Goal: Task Accomplishment & Management: Manage account settings

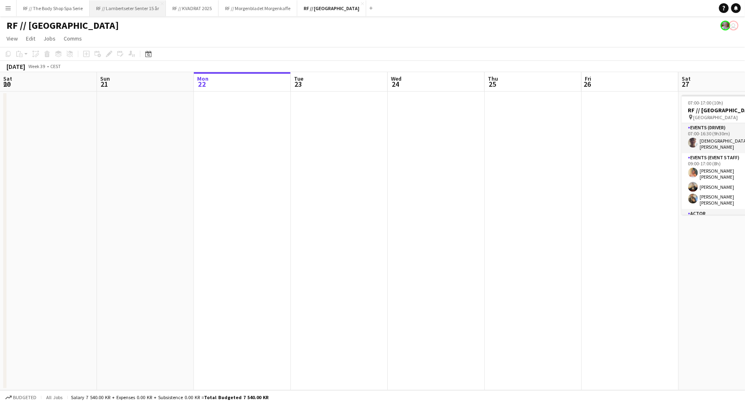
scroll to position [0, 300]
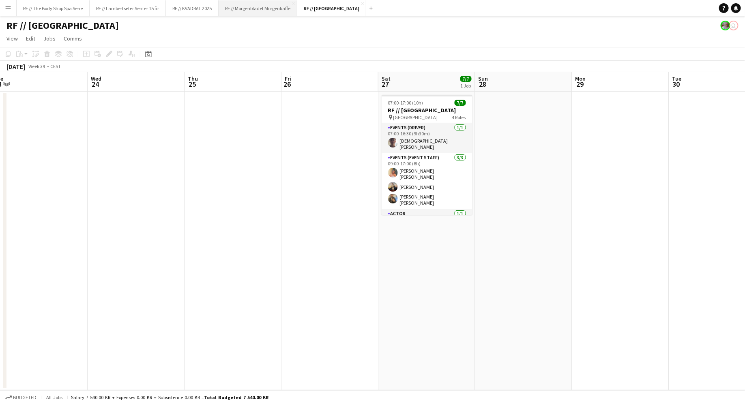
click at [254, 12] on button "RF // Morgenbladet Morgenkaffe Close" at bounding box center [258, 8] width 79 height 16
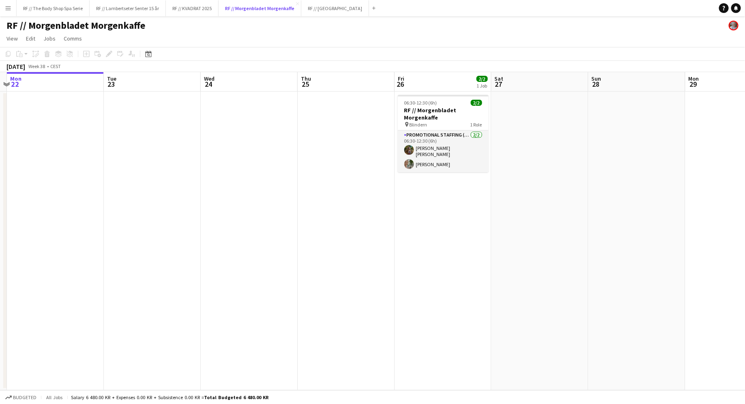
scroll to position [0, 284]
click at [448, 229] on app-date-cell "06:30-12:30 (6h) 2/2 RF // Morgenbladet Morgenkaffe pin Blindern 1 Role Promoti…" at bounding box center [442, 241] width 97 height 299
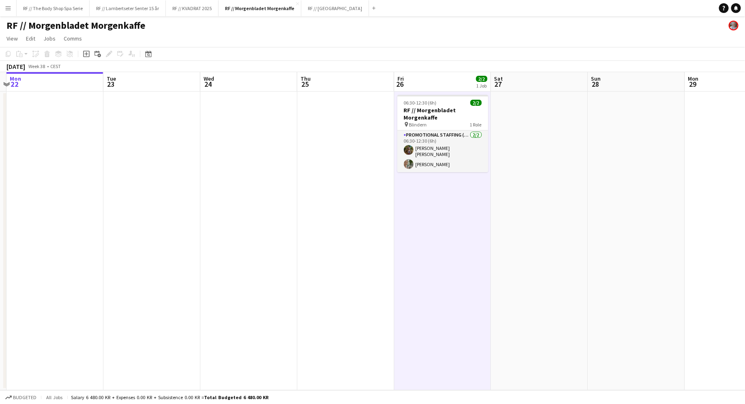
click at [454, 282] on app-date-cell "06:30-12:30 (6h) 2/2 RF // Morgenbladet Morgenkaffe pin Blindern 1 Role Promoti…" at bounding box center [442, 241] width 97 height 299
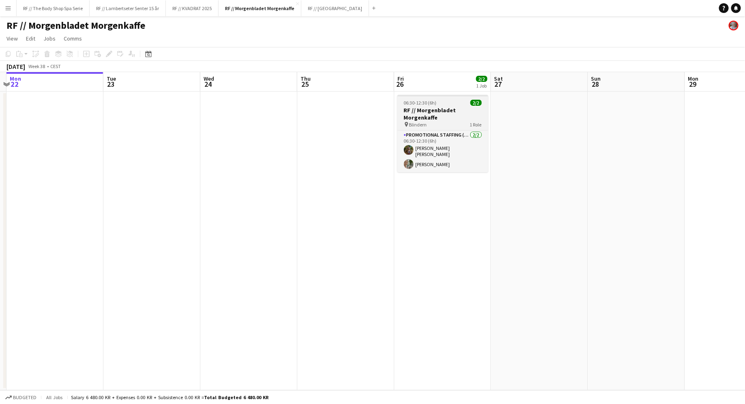
click at [412, 108] on h3 "RF // Morgenbladet Morgenkaffe" at bounding box center [442, 114] width 91 height 15
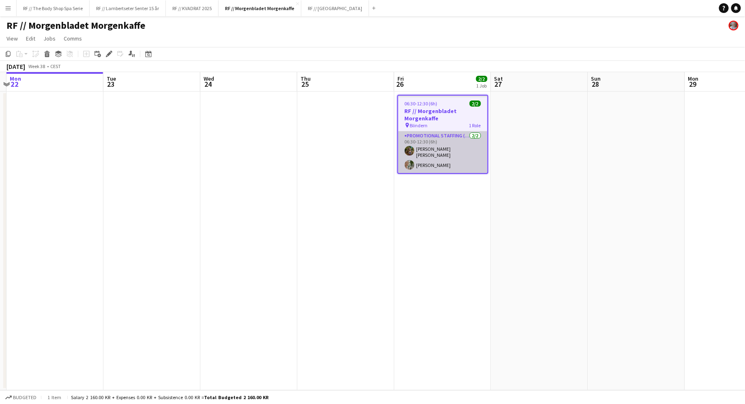
click at [454, 148] on app-card-role "Promotional Staffing (Promotional Staff) [DATE] 06:30-12:30 (6h) [PERSON_NAME] …" at bounding box center [442, 152] width 89 height 42
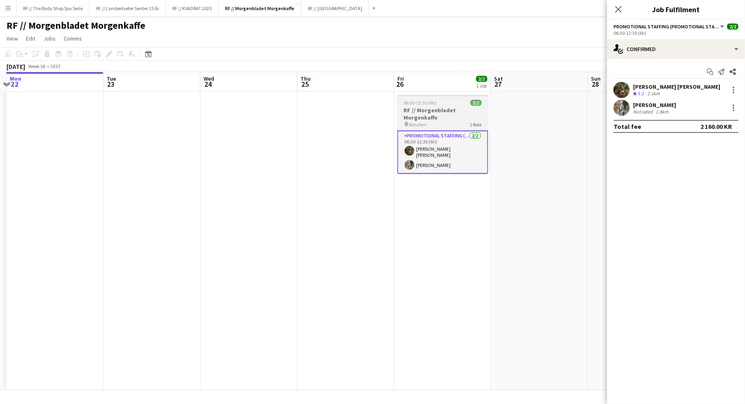
click at [448, 116] on h3 "RF // Morgenbladet Morgenkaffe" at bounding box center [442, 114] width 91 height 15
click at [104, 53] on div "Edit" at bounding box center [109, 54] width 10 height 10
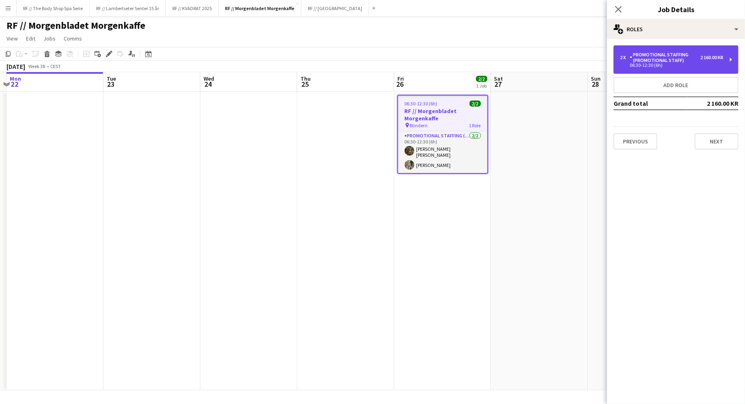
click at [684, 59] on div "Promotional Staffing (Promotional Staff)" at bounding box center [665, 57] width 71 height 11
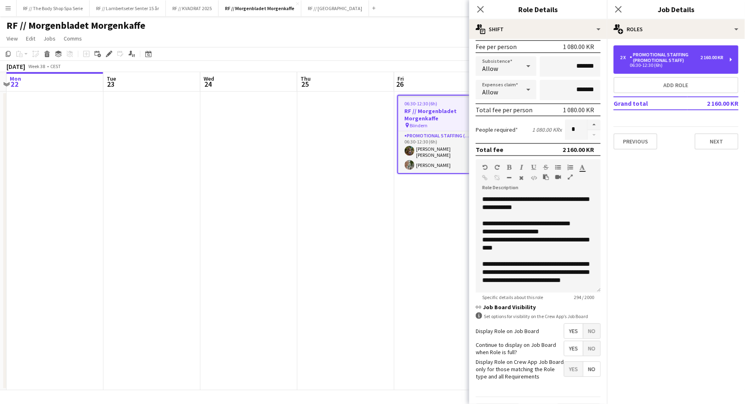
scroll to position [127, 0]
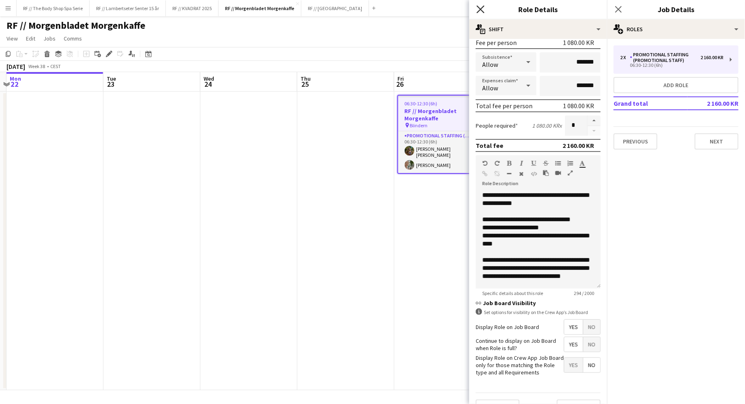
click at [482, 7] on icon at bounding box center [480, 9] width 8 height 8
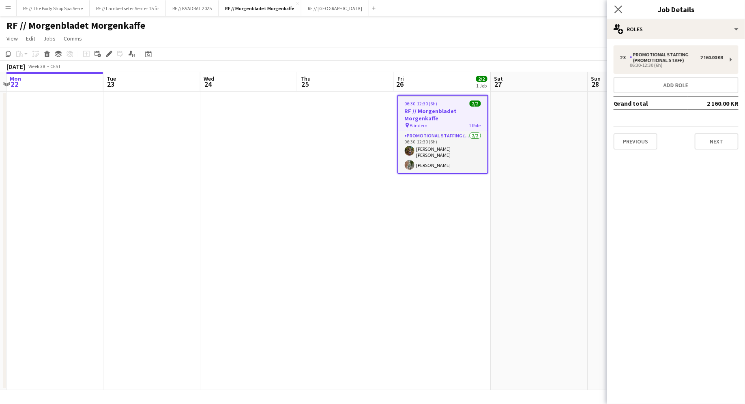
click at [622, 11] on app-icon "Close pop-in" at bounding box center [619, 10] width 12 height 12
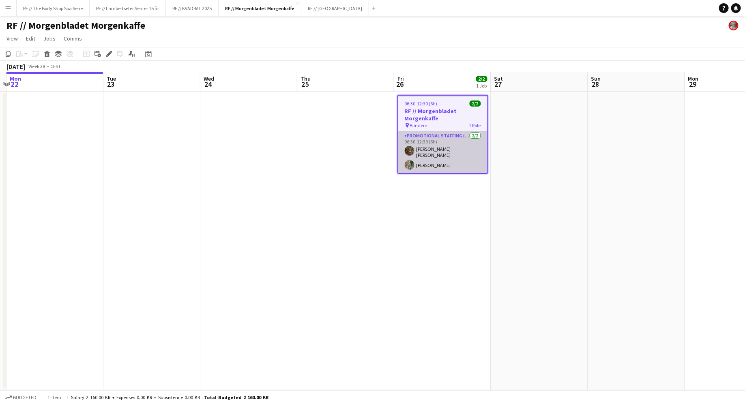
click at [439, 150] on app-card-role "Promotional Staffing (Promotional Staff) [DATE] 06:30-12:30 (6h) [PERSON_NAME] …" at bounding box center [442, 152] width 89 height 42
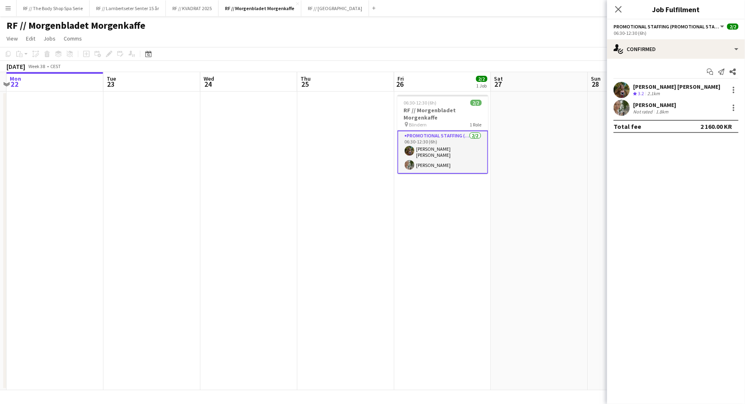
click at [637, 91] on app-icon "Crew rating" at bounding box center [635, 94] width 4 height 6
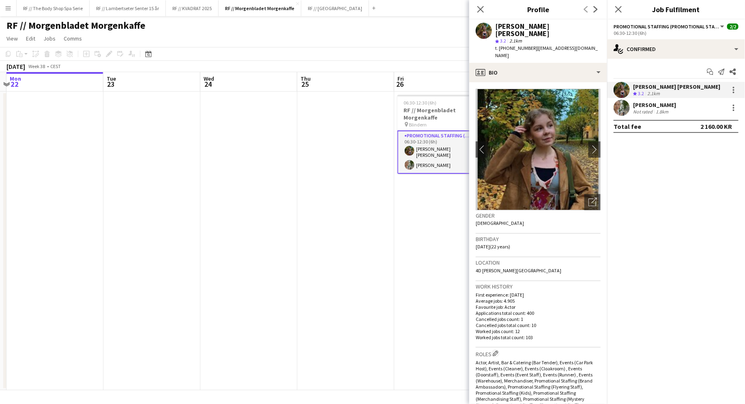
drag, startPoint x: 526, startPoint y: 42, endPoint x: 507, endPoint y: 41, distance: 18.7
click at [507, 45] on span "t. [PHONE_NUMBER]" at bounding box center [516, 48] width 42 height 6
copy span "98163228"
click at [654, 107] on div "[PERSON_NAME]" at bounding box center [654, 104] width 43 height 7
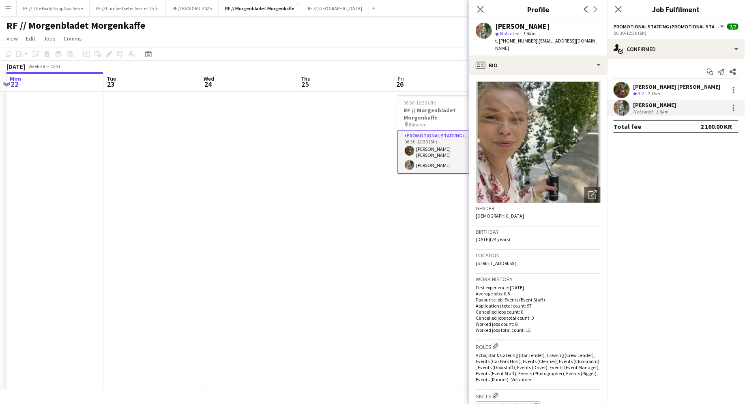
drag, startPoint x: 525, startPoint y: 40, endPoint x: 505, endPoint y: 40, distance: 20.3
click at [505, 40] on span "t. [PHONE_NUMBER]" at bounding box center [516, 41] width 42 height 6
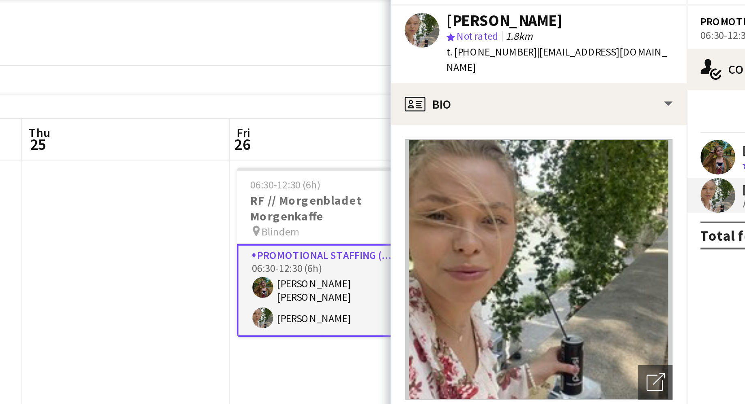
click at [514, 39] on span "t. [PHONE_NUMBER]" at bounding box center [516, 41] width 42 height 6
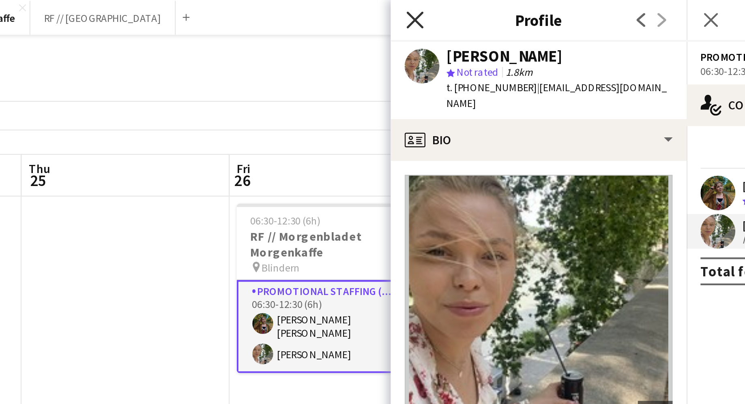
click at [483, 8] on icon "Close pop-in" at bounding box center [480, 9] width 8 height 8
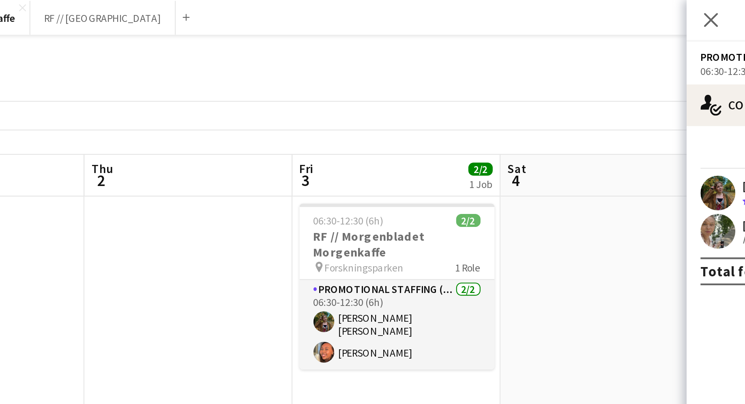
scroll to position [0, 303]
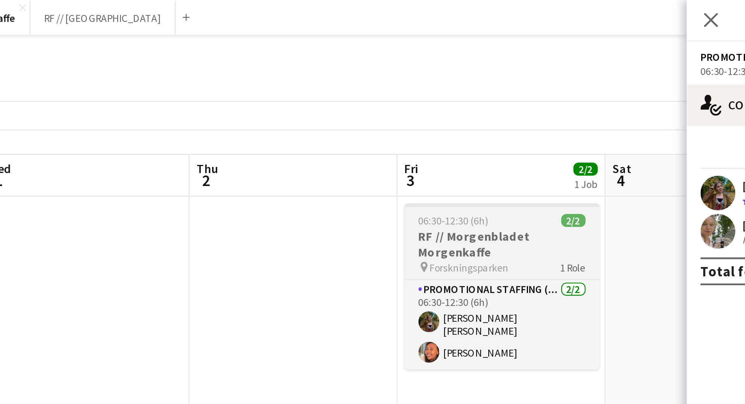
click at [540, 118] on h3 "RF // Morgenbladet Morgenkaffe" at bounding box center [521, 114] width 91 height 15
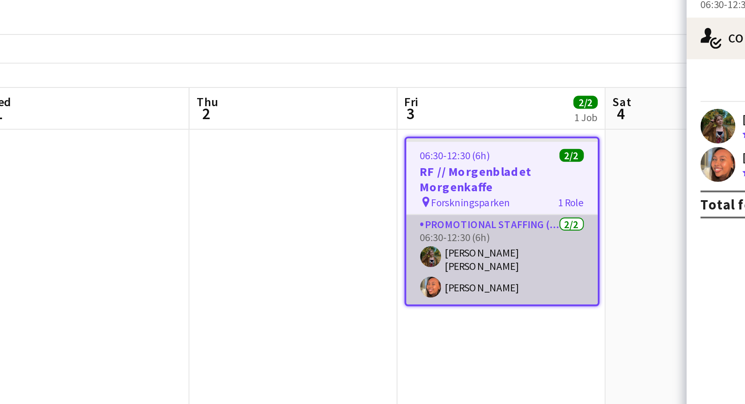
click at [522, 145] on app-card-role "Promotional Staffing (Promotional Staff) [DATE] 06:30-12:30 (6h) [PERSON_NAME] …" at bounding box center [520, 152] width 89 height 42
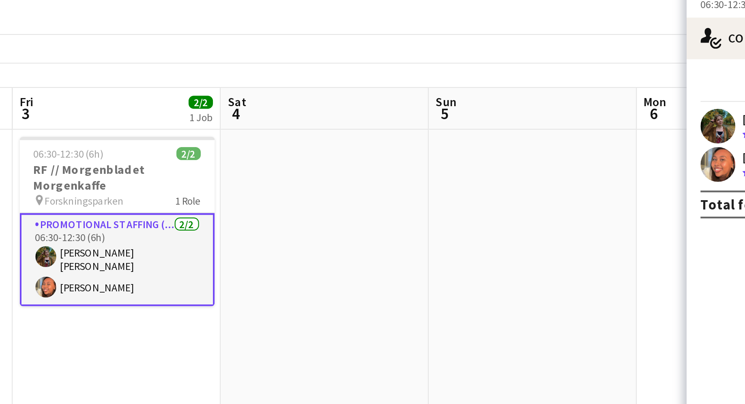
scroll to position [0, 296]
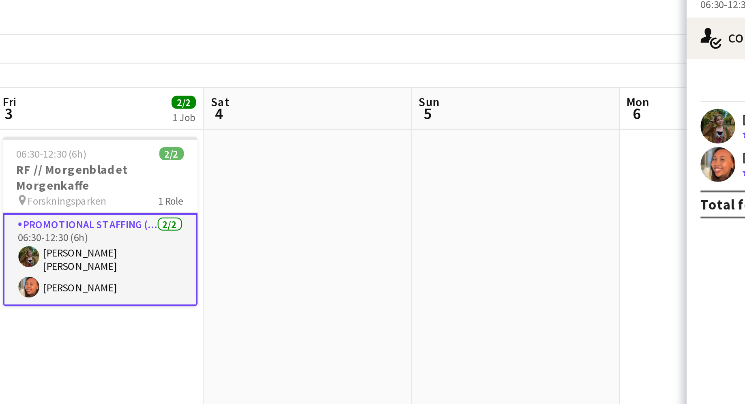
click at [617, 95] on app-user-avatar at bounding box center [621, 90] width 16 height 16
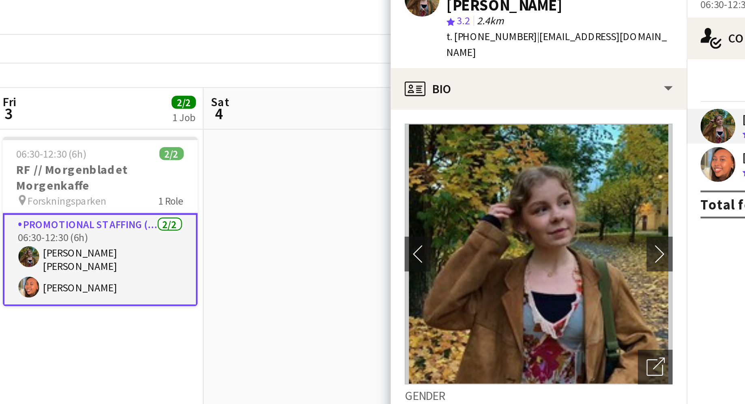
click at [620, 112] on app-user-avatar at bounding box center [621, 108] width 16 height 16
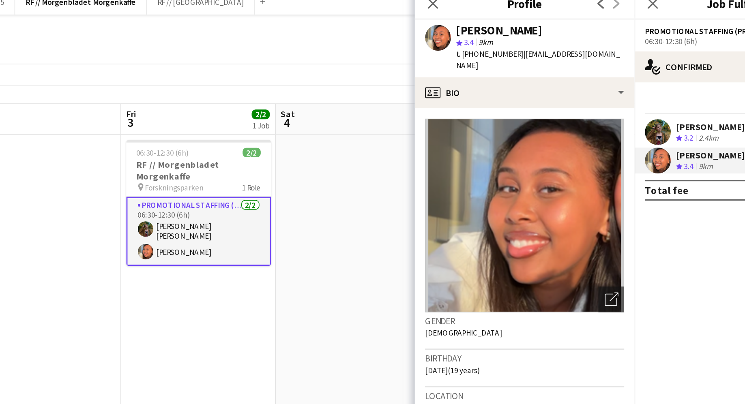
click at [436, 91] on app-board-header-date "Sat 4" at bounding box center [430, 81] width 97 height 19
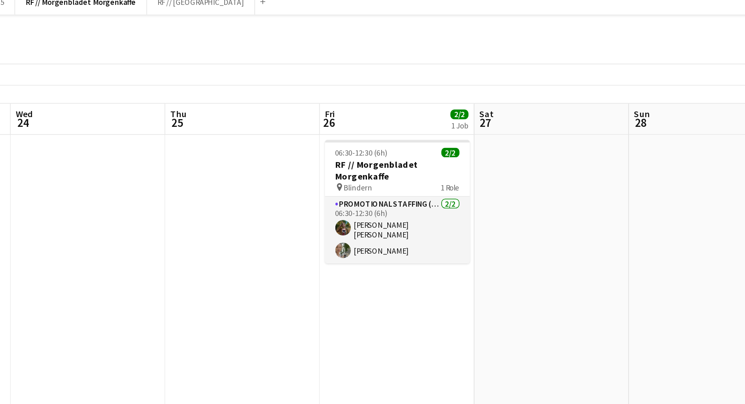
scroll to position [0, 163]
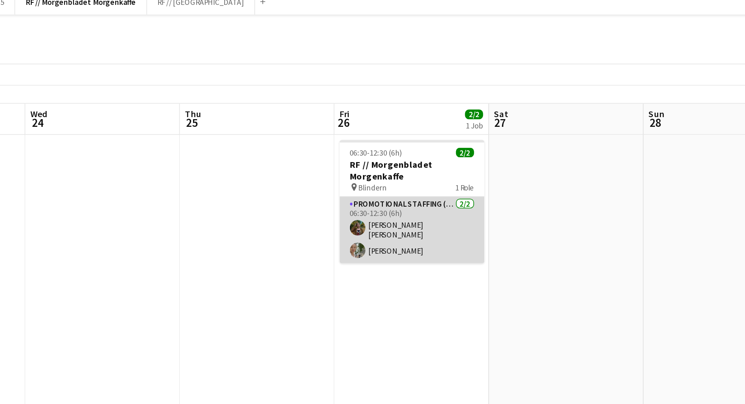
click at [452, 148] on app-card-role "Promotional Staffing (Promotional Staff) [DATE] 06:30-12:30 (6h) [PERSON_NAME] …" at bounding box center [467, 152] width 91 height 42
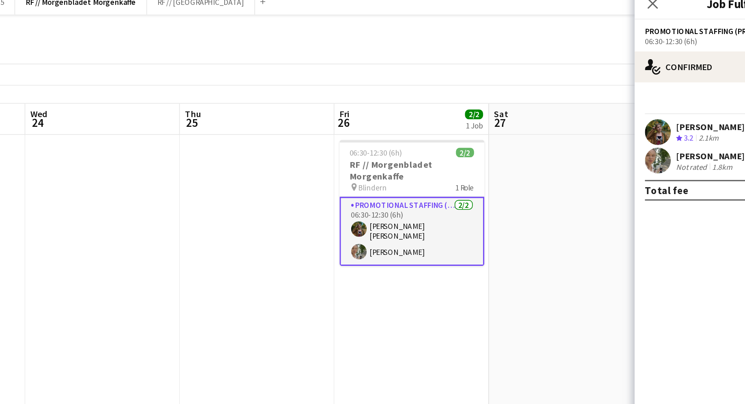
click at [641, 109] on div "Not rated" at bounding box center [643, 112] width 21 height 6
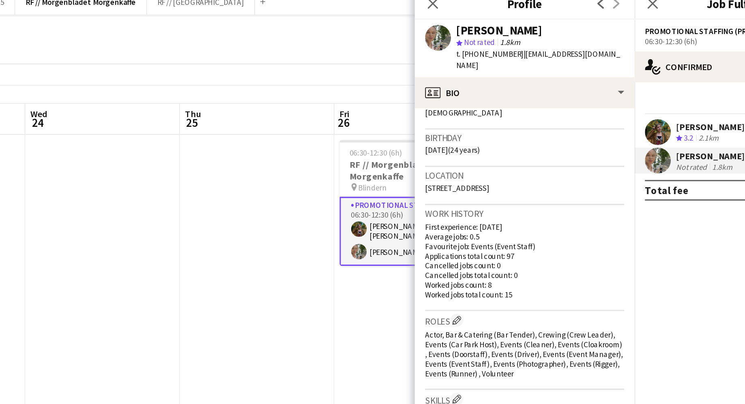
scroll to position [151, 0]
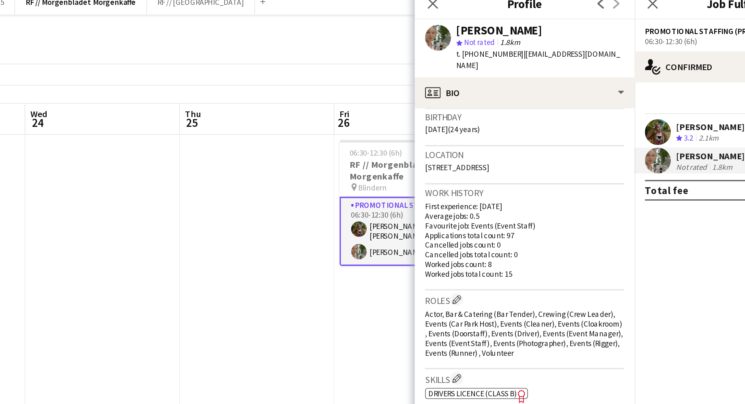
click at [536, 251] on icon "Freelancer has uploaded a photo validation of skill. Click to see" at bounding box center [536, 255] width 9 height 9
click at [633, 81] on div "Start chat Send notification Share [PERSON_NAME] [PERSON_NAME] Crew rating 3.2 …" at bounding box center [676, 99] width 138 height 81
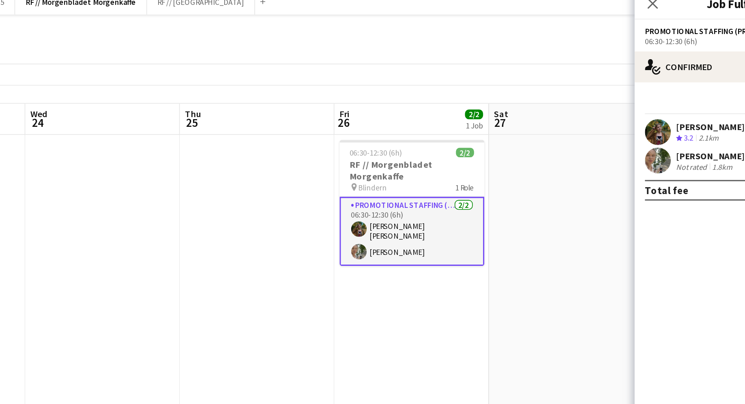
click at [641, 89] on div "[PERSON_NAME] [PERSON_NAME]" at bounding box center [676, 86] width 87 height 7
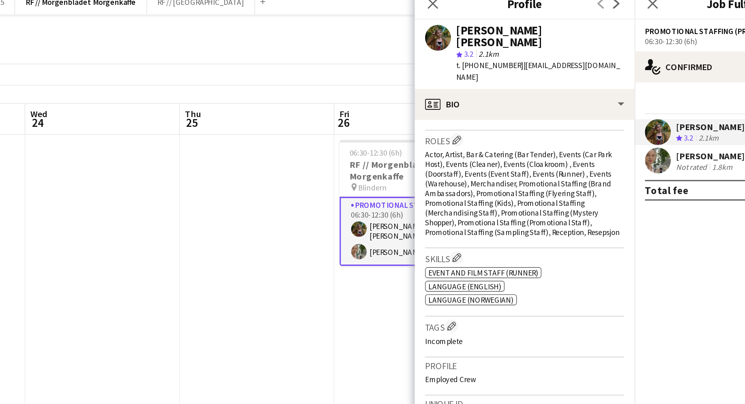
scroll to position [263, 0]
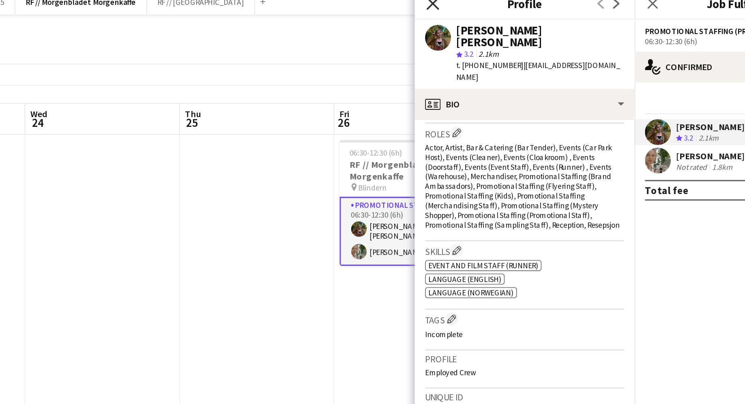
click at [478, 11] on icon "Close pop-in" at bounding box center [480, 9] width 8 height 8
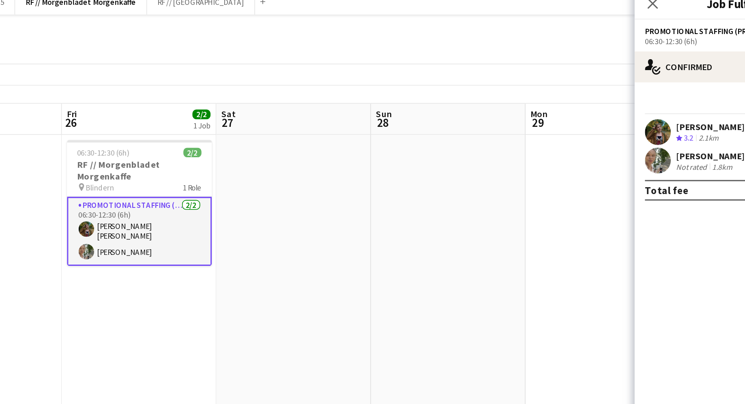
scroll to position [0, 234]
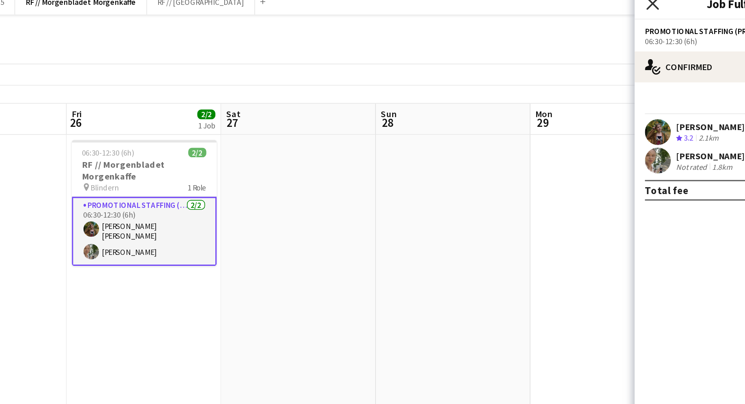
click at [618, 9] on icon at bounding box center [618, 9] width 8 height 8
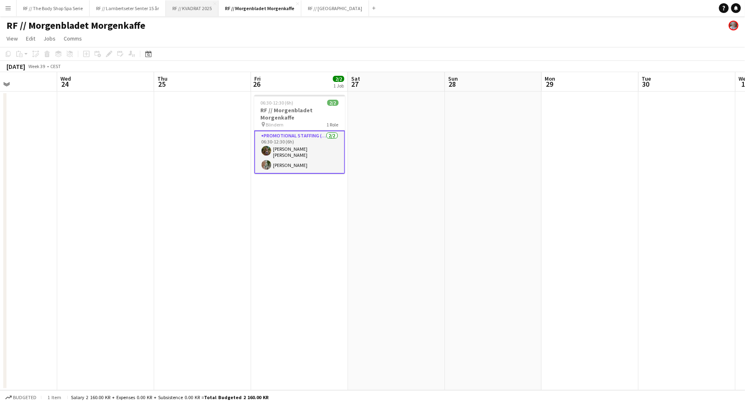
click at [195, 13] on button "RF // KVADRAT 2025 Close" at bounding box center [192, 8] width 53 height 16
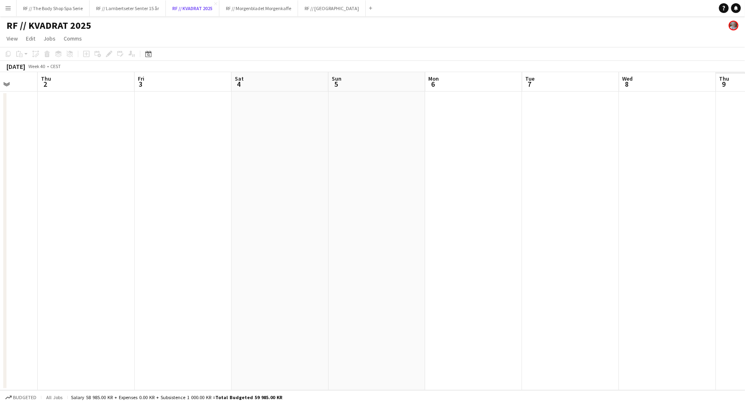
scroll to position [0, 255]
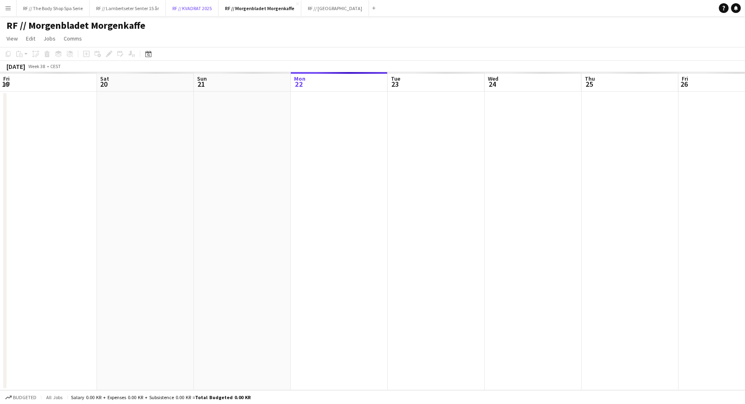
scroll to position [0, 194]
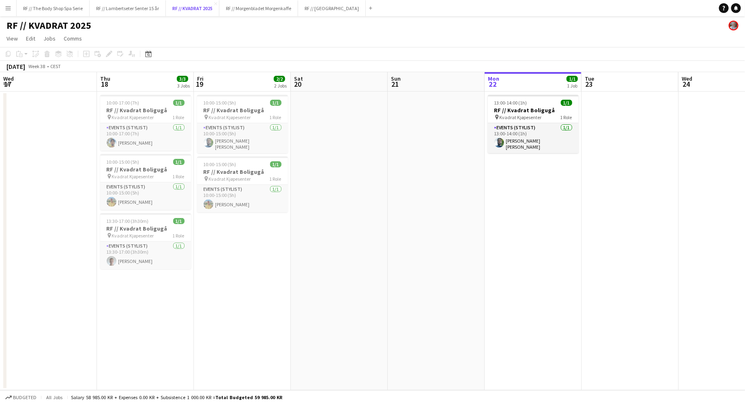
scroll to position [0, 194]
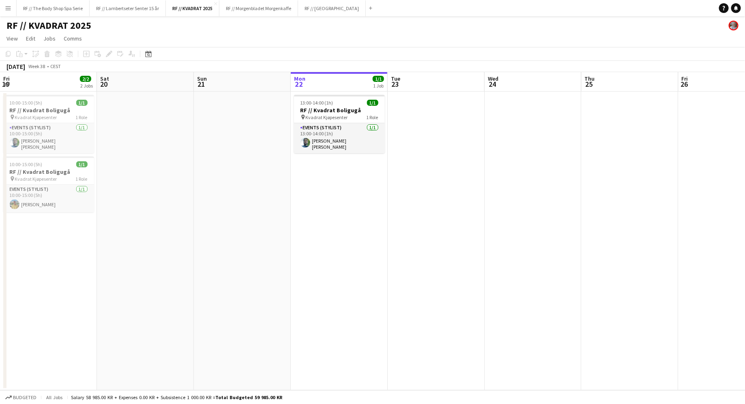
click at [283, 220] on app-date-cell at bounding box center [242, 241] width 97 height 299
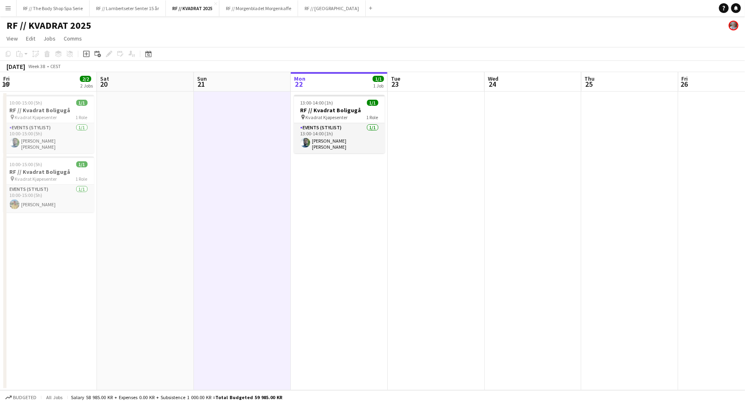
click at [315, 160] on app-date-cell "13:00-14:00 (1h) 1/1 RF // Kvadrat Boligugå pin Kvadrat Kjøpesenter 1 Role Even…" at bounding box center [339, 241] width 97 height 299
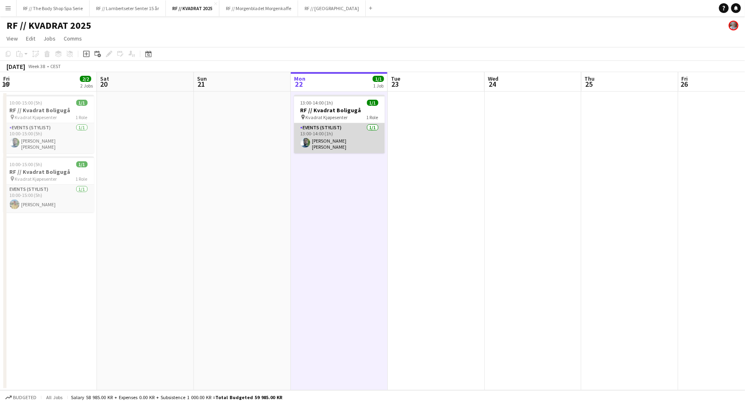
click at [336, 137] on app-card-role "Events (Stylist) [DATE] 13:00-14:00 (1h) [PERSON_NAME] [PERSON_NAME]" at bounding box center [339, 138] width 91 height 30
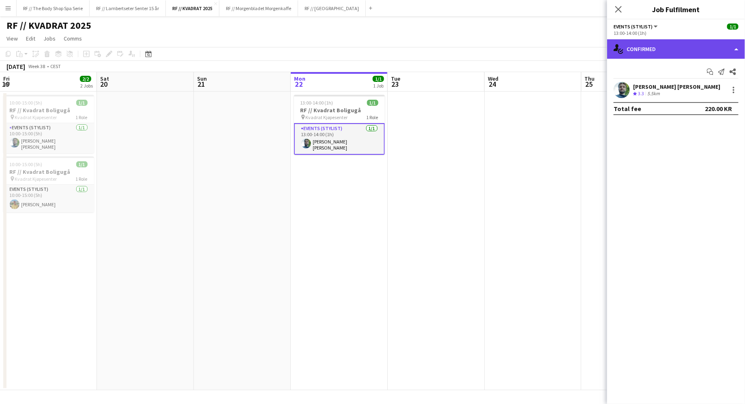
click at [668, 45] on div "single-neutral-actions-check-2 Confirmed" at bounding box center [676, 48] width 138 height 19
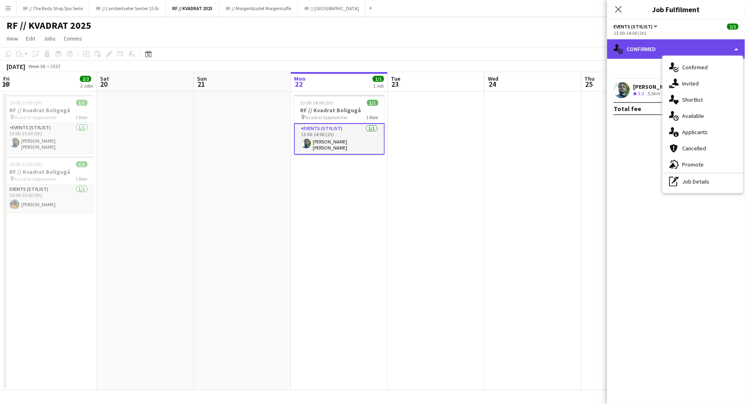
click at [668, 45] on div "single-neutral-actions-check-2 Confirmed" at bounding box center [676, 48] width 138 height 19
click at [632, 66] on div "Start chat Send notification Share" at bounding box center [675, 71] width 125 height 13
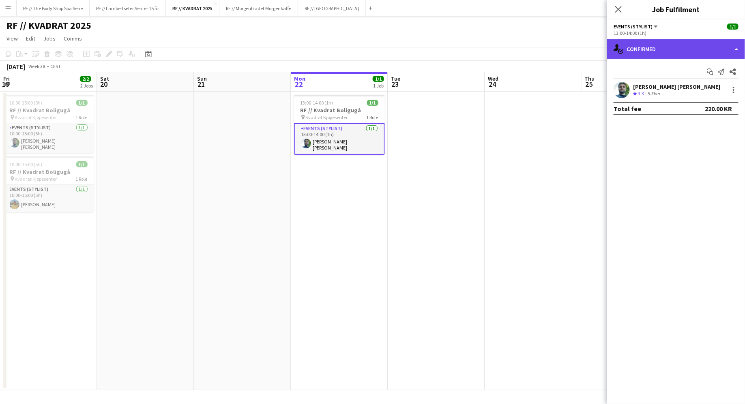
click at [685, 49] on div "single-neutral-actions-check-2 Confirmed" at bounding box center [676, 48] width 138 height 19
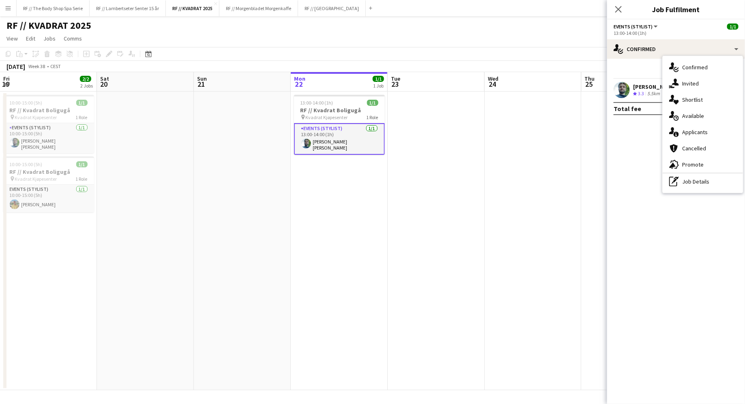
click at [638, 64] on div "Start chat Send notification Share [PERSON_NAME] [PERSON_NAME] Crew rating 3.3 …" at bounding box center [676, 90] width 138 height 63
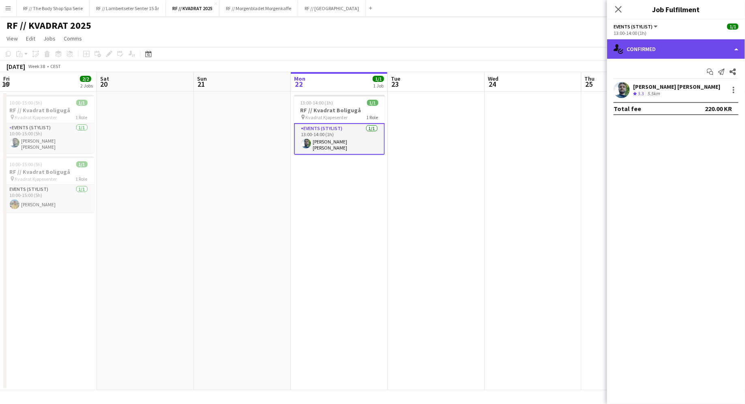
click at [670, 56] on div "single-neutral-actions-check-2 Confirmed" at bounding box center [676, 48] width 138 height 19
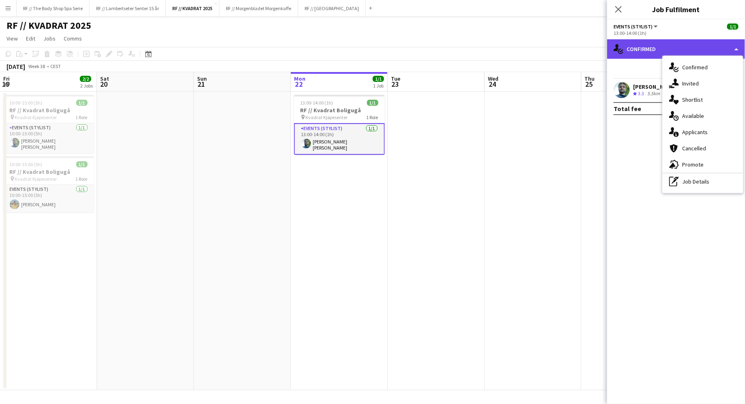
click at [671, 43] on div "single-neutral-actions-check-2 Confirmed" at bounding box center [676, 48] width 138 height 19
click at [667, 26] on div "Events (Stylist) All roles Events (Stylist) 1/1" at bounding box center [675, 26] width 125 height 7
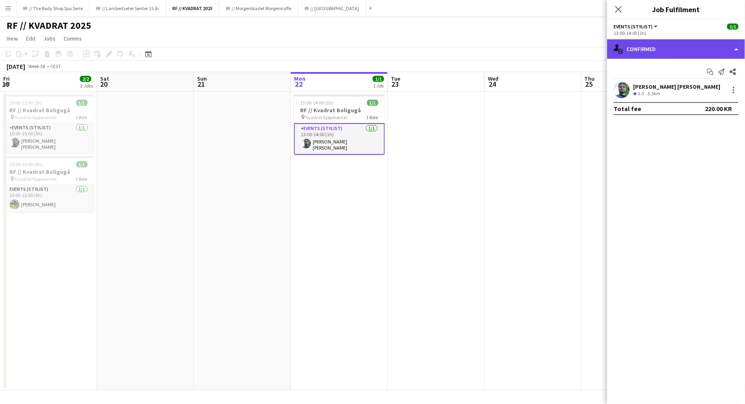
click at [702, 49] on div "single-neutral-actions-check-2 Confirmed" at bounding box center [676, 48] width 138 height 19
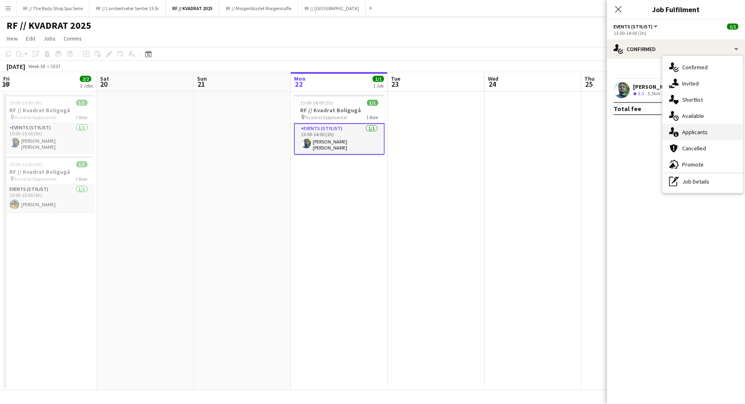
click at [695, 129] on span "Applicants" at bounding box center [695, 132] width 26 height 7
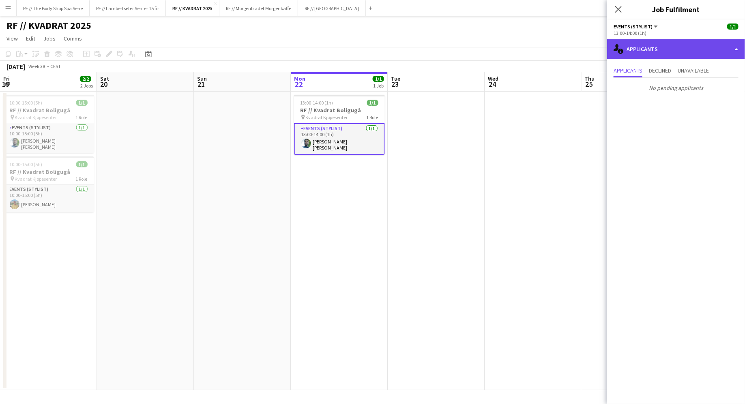
click at [647, 49] on div "single-neutral-actions-information Applicants" at bounding box center [676, 48] width 138 height 19
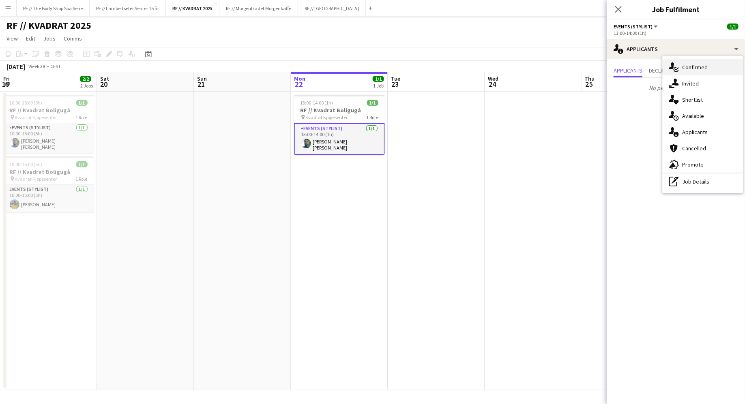
click at [689, 68] on span "Confirmed" at bounding box center [695, 67] width 26 height 7
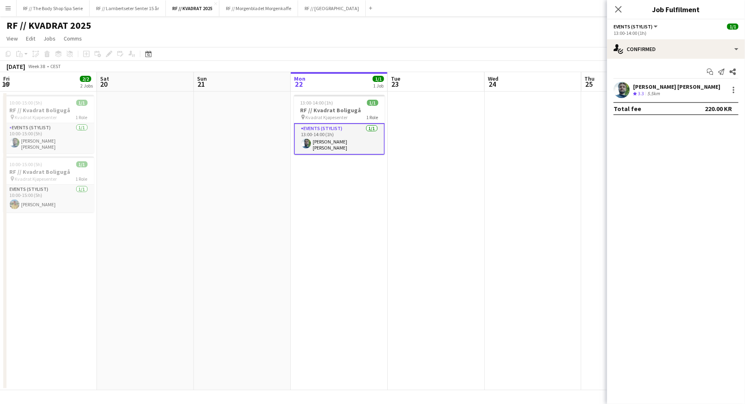
click at [661, 88] on div "[PERSON_NAME] [PERSON_NAME]" at bounding box center [676, 86] width 87 height 7
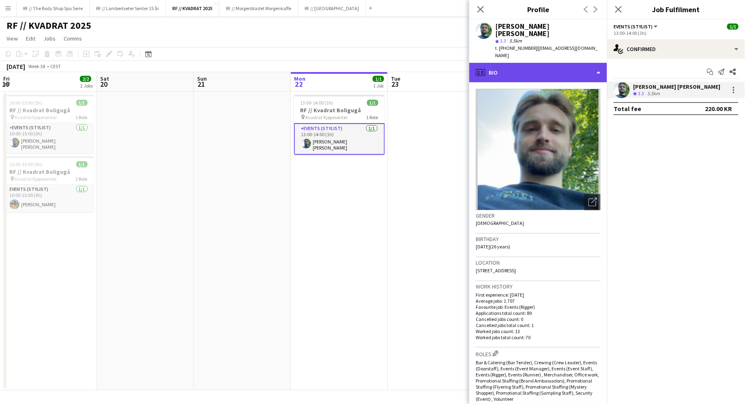
click at [586, 63] on div "profile Bio" at bounding box center [538, 72] width 138 height 19
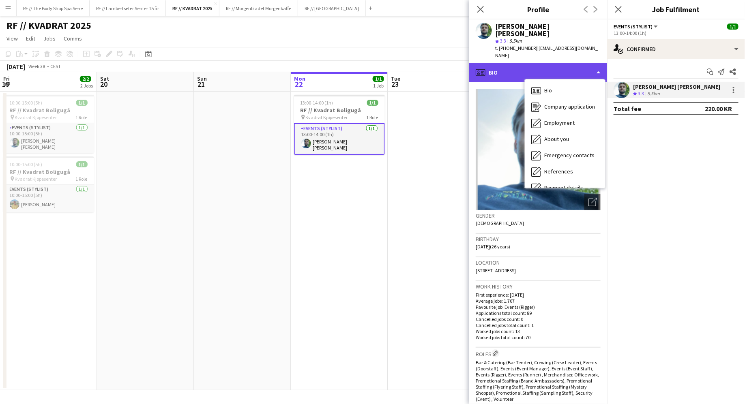
click at [587, 63] on div "profile Bio" at bounding box center [538, 72] width 138 height 19
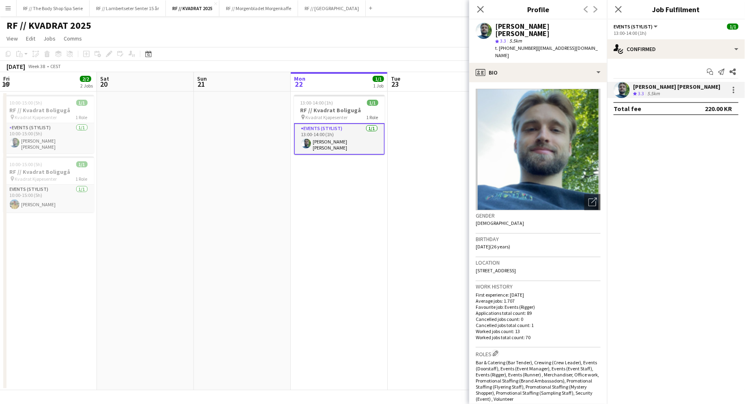
click at [508, 214] on div "Gender [DEMOGRAPHIC_DATA]" at bounding box center [538, 222] width 125 height 24
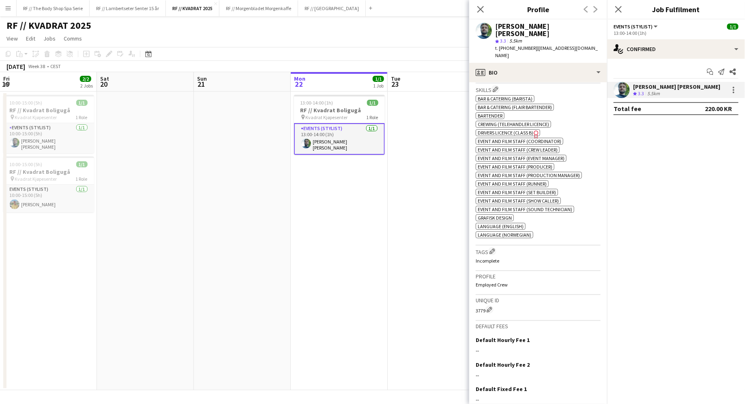
scroll to position [0, 0]
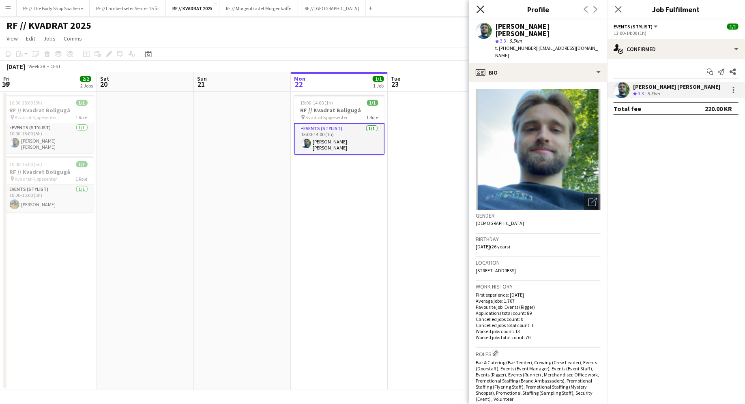
click at [483, 8] on icon "Close pop-in" at bounding box center [480, 9] width 8 height 8
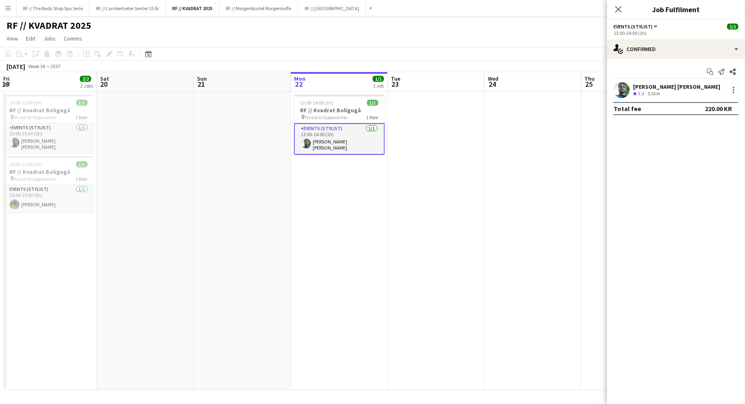
click at [341, 137] on app-card-role "Events (Stylist) [DATE] 13:00-14:00 (1h) [PERSON_NAME] [PERSON_NAME]" at bounding box center [339, 139] width 91 height 32
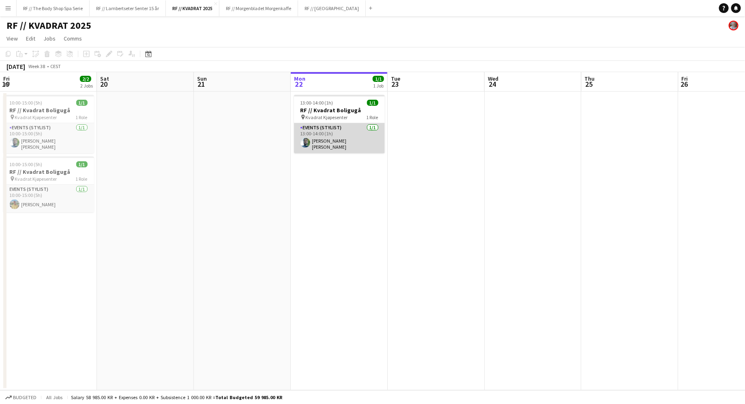
click at [341, 137] on app-card-role "Events (Stylist) [DATE] 13:00-14:00 (1h) [PERSON_NAME] [PERSON_NAME]" at bounding box center [339, 138] width 91 height 30
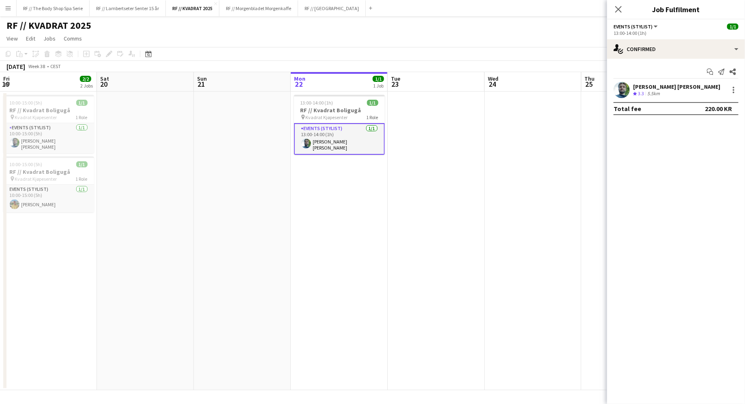
click at [111, 56] on div "Add job Add linked Job Edit Edit linked Job Applicants" at bounding box center [106, 54] width 62 height 10
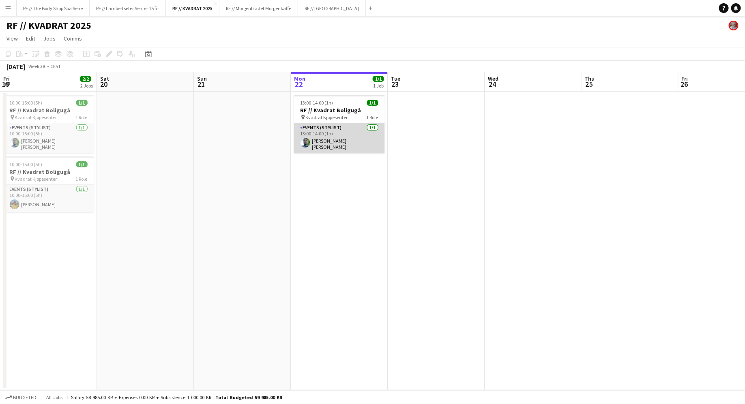
click at [348, 125] on app-card-role "Events (Stylist) [DATE] 13:00-14:00 (1h) [PERSON_NAME] [PERSON_NAME]" at bounding box center [339, 138] width 91 height 30
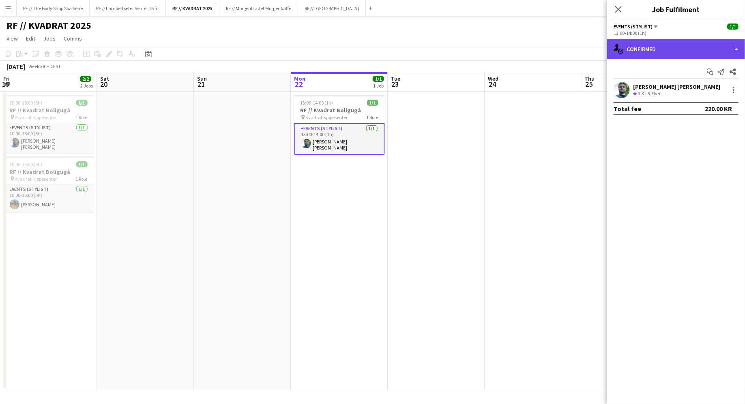
click at [670, 51] on div "single-neutral-actions-check-2 Confirmed" at bounding box center [676, 48] width 138 height 19
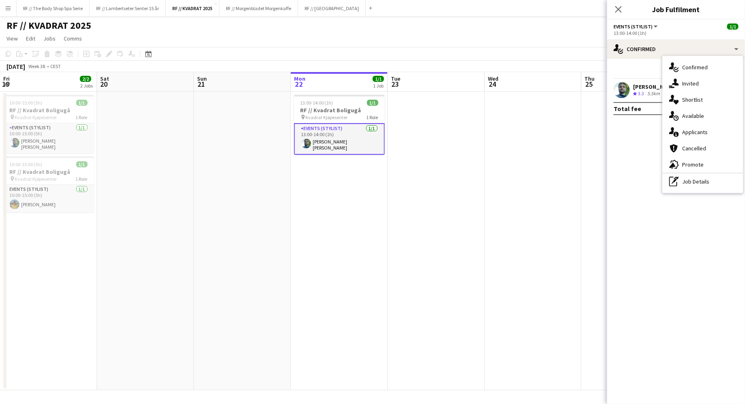
click at [630, 65] on div "Start chat Send notification Share" at bounding box center [675, 71] width 125 height 13
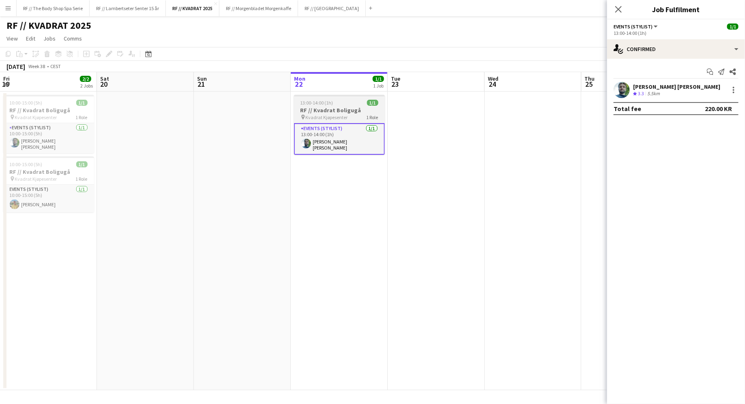
click at [333, 117] on span "Kvadrat Kjøpesenter" at bounding box center [327, 117] width 42 height 6
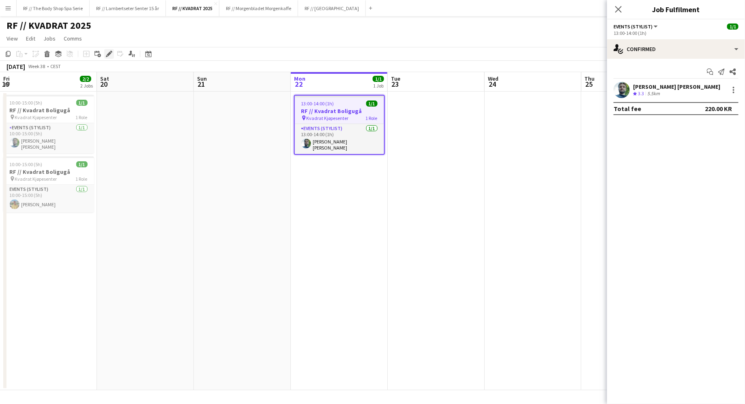
click at [106, 56] on icon at bounding box center [107, 56] width 2 height 2
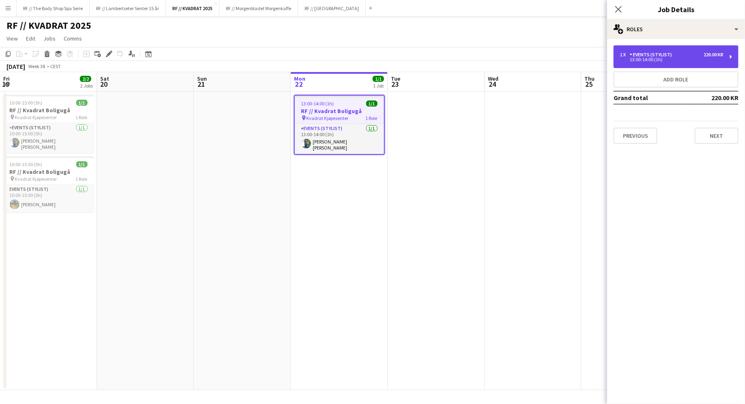
click at [675, 52] on div "1 x Events (Stylist) 220.00 KR" at bounding box center [671, 55] width 103 height 6
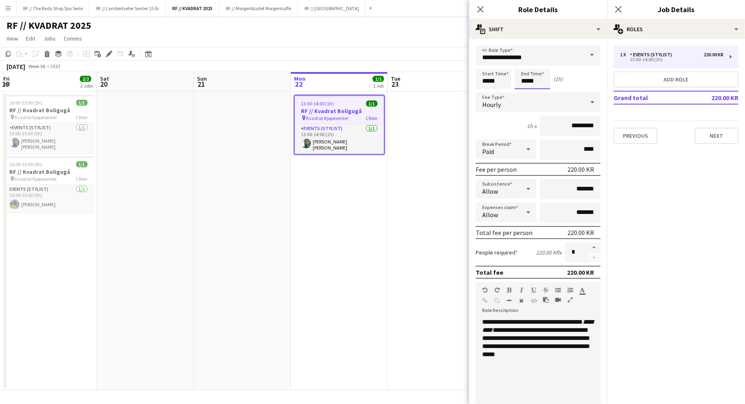
click at [527, 80] on input "*****" at bounding box center [532, 79] width 36 height 20
type input "*****"
click at [512, 127] on div "3h x *********" at bounding box center [538, 126] width 125 height 20
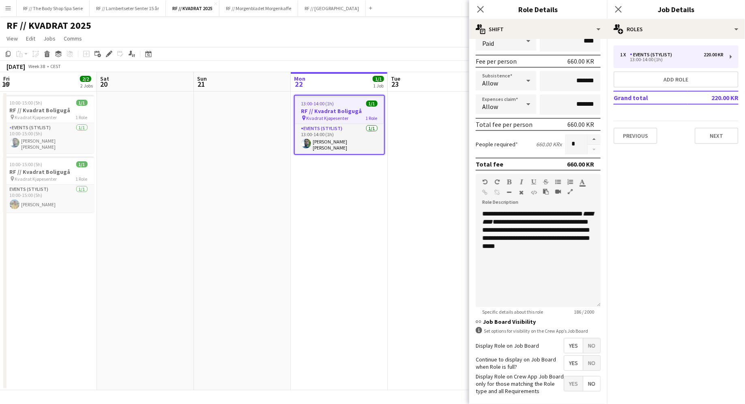
scroll to position [143, 0]
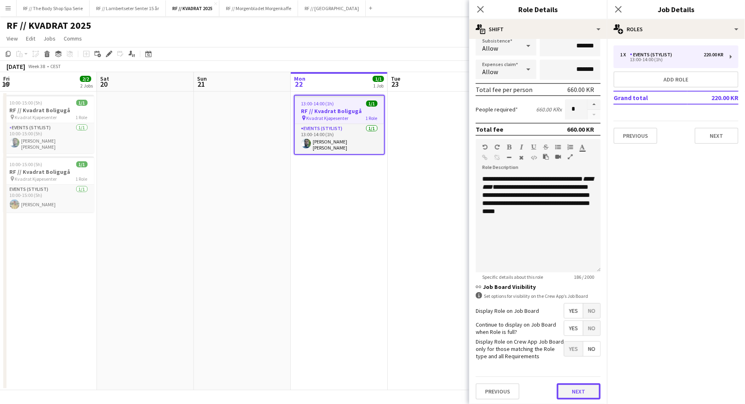
click at [577, 388] on button "Next" at bounding box center [579, 392] width 44 height 16
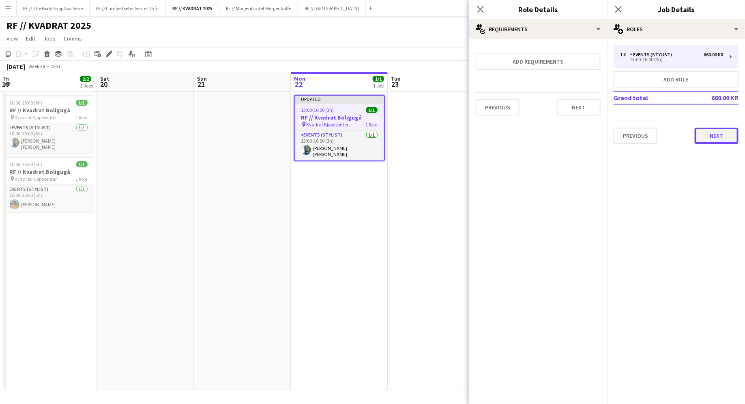
click at [722, 141] on button "Next" at bounding box center [716, 136] width 44 height 16
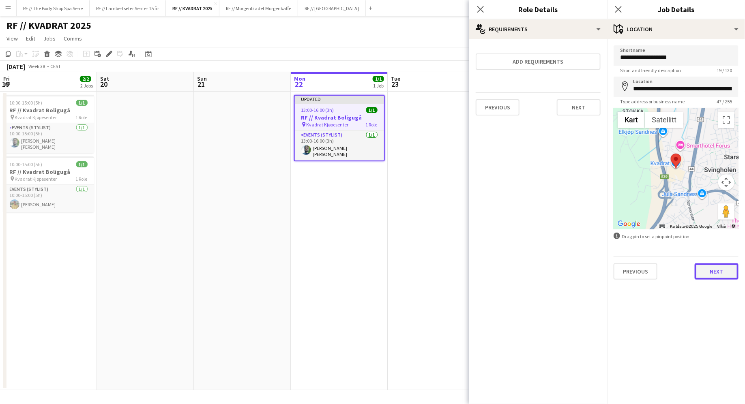
click at [712, 267] on button "Next" at bounding box center [716, 272] width 44 height 16
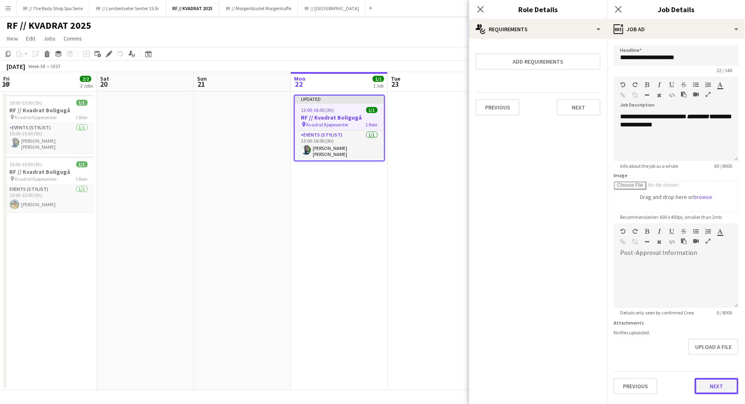
click at [704, 383] on button "Next" at bounding box center [716, 386] width 44 height 16
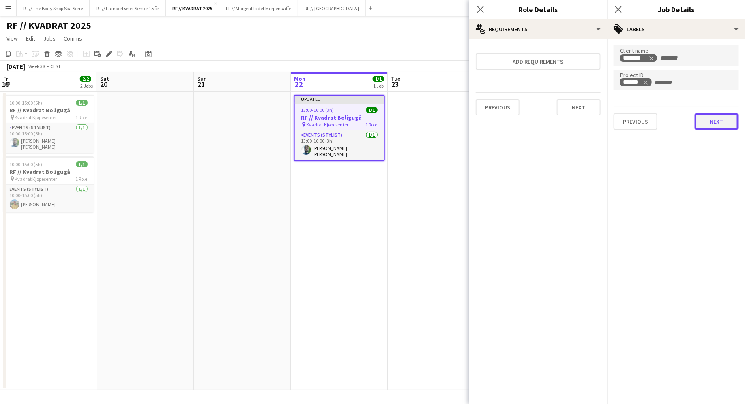
click at [720, 122] on button "Next" at bounding box center [716, 122] width 44 height 16
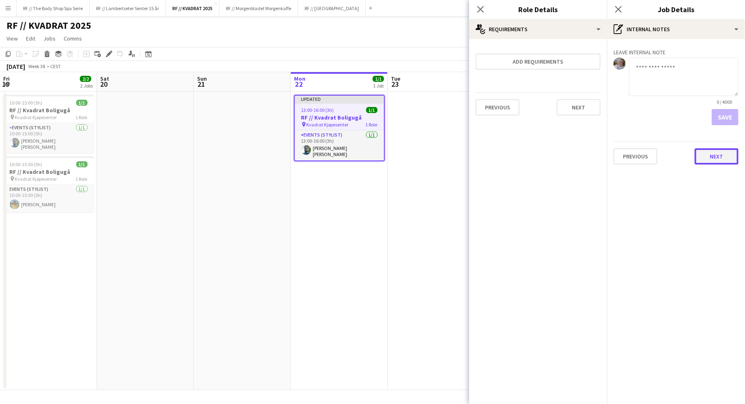
click at [717, 150] on button "Next" at bounding box center [716, 156] width 44 height 16
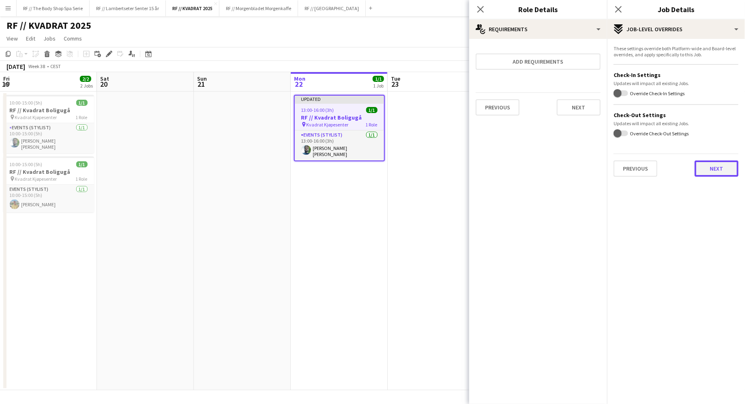
click at [716, 170] on button "Next" at bounding box center [716, 169] width 44 height 16
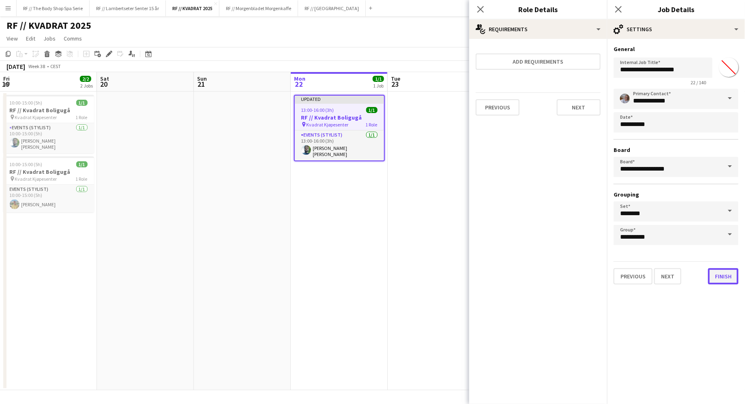
click at [720, 269] on button "Finish" at bounding box center [723, 276] width 30 height 16
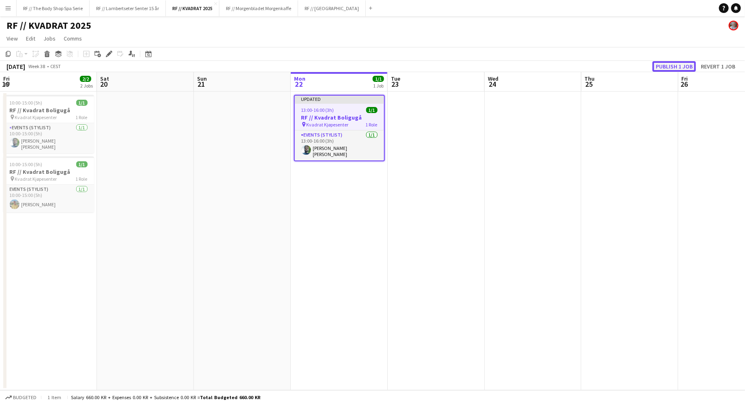
click at [670, 65] on button "Publish 1 job" at bounding box center [673, 66] width 43 height 11
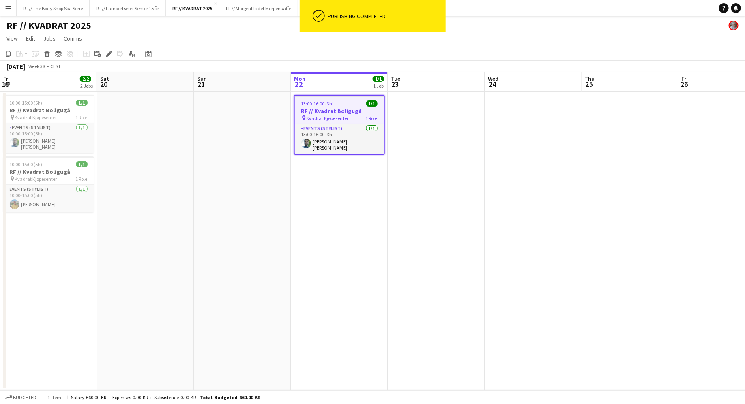
click at [347, 189] on app-date-cell "13:00-16:00 (3h) 1/1 RF // Kvadrat Boligugå pin Kvadrat Kjøpesenter 1 Role Even…" at bounding box center [339, 241] width 97 height 299
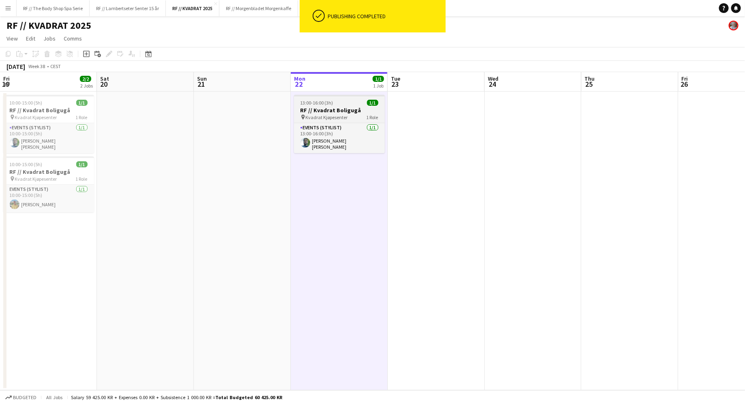
click at [355, 100] on div "13:00-16:00 (3h) 1/1" at bounding box center [339, 103] width 91 height 6
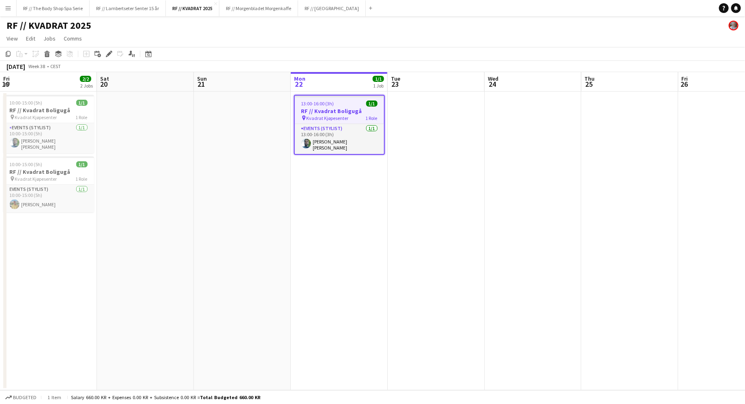
click at [360, 105] on div "13:00-16:00 (3h) 1/1" at bounding box center [339, 104] width 89 height 6
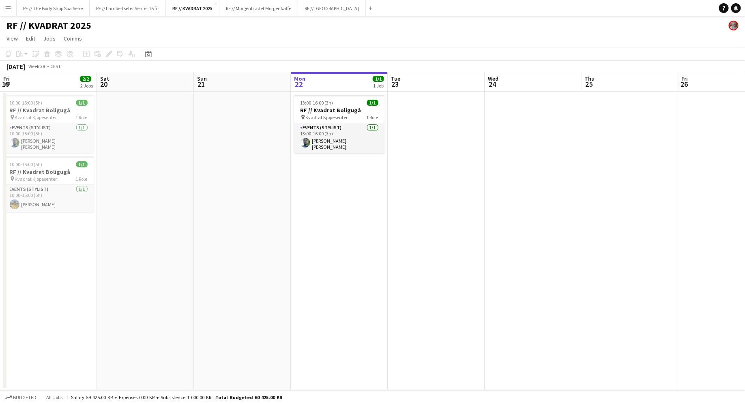
click at [333, 251] on app-date-cell "13:00-16:00 (3h) 1/1 RF // Kvadrat Boligugå pin Kvadrat Kjøpesenter 1 Role Even…" at bounding box center [339, 241] width 97 height 299
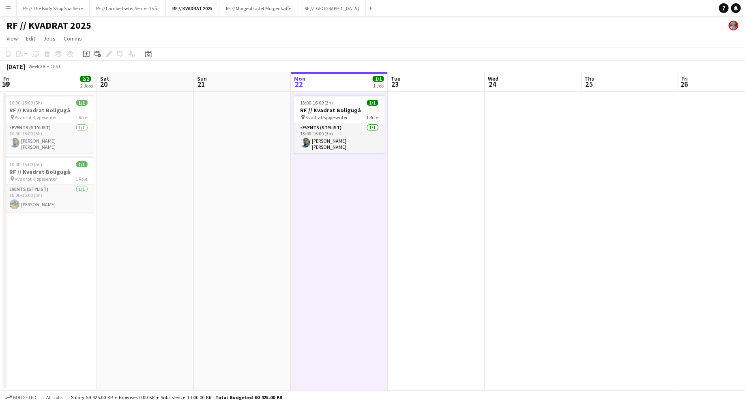
click at [265, 116] on app-date-cell at bounding box center [242, 241] width 97 height 299
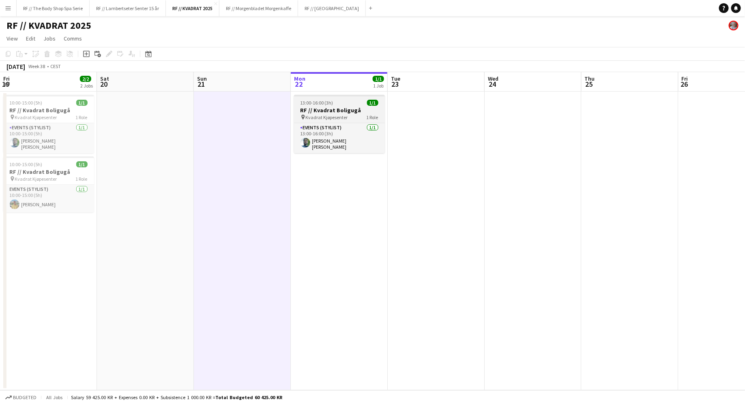
click at [360, 105] on div "13:00-16:00 (3h) 1/1" at bounding box center [339, 103] width 91 height 6
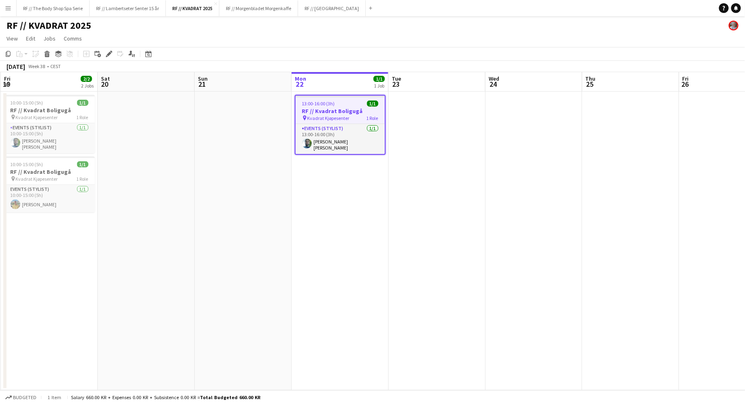
click at [312, 26] on div "RF // KVADRAT 2025" at bounding box center [372, 23] width 745 height 15
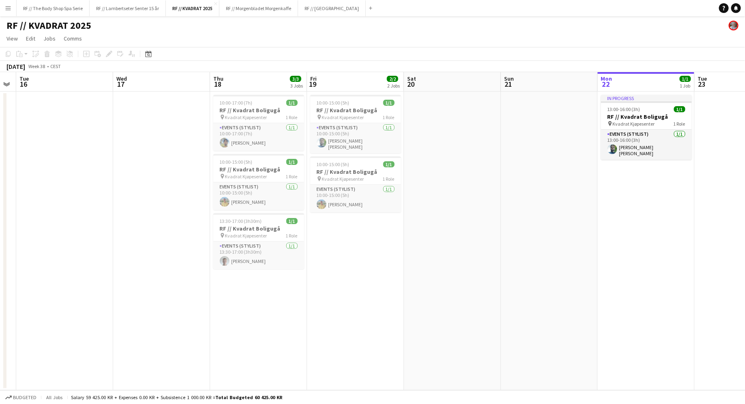
scroll to position [0, 196]
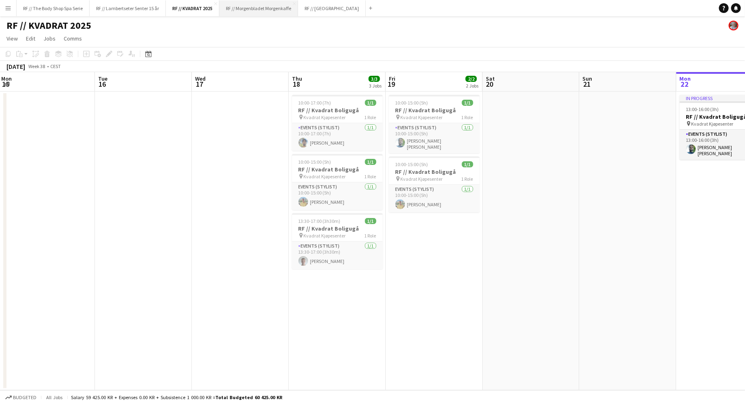
click at [268, 11] on button "RF // Morgenbladet Morgenkaffe Close" at bounding box center [258, 8] width 79 height 16
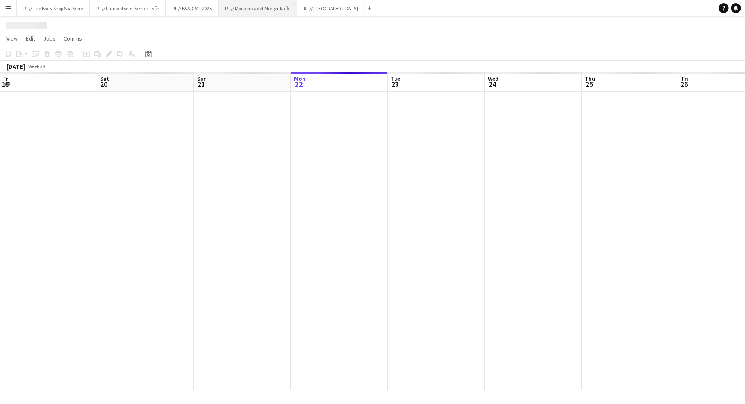
scroll to position [0, 194]
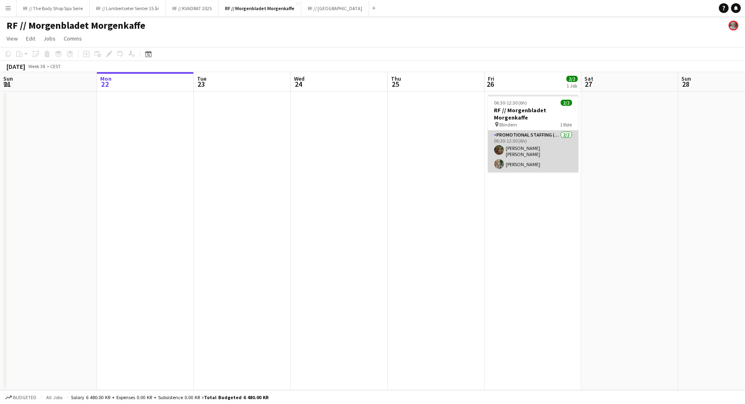
click at [514, 162] on app-card-role "Promotional Staffing (Promotional Staff) [DATE] 06:30-12:30 (6h) [PERSON_NAME] …" at bounding box center [533, 152] width 91 height 42
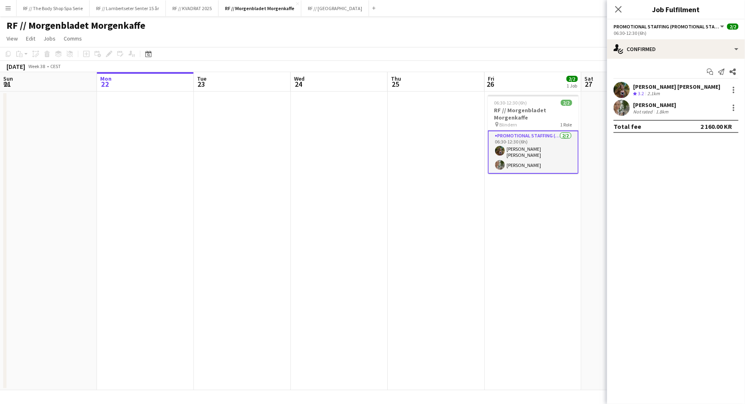
click at [644, 105] on div "[PERSON_NAME]" at bounding box center [654, 104] width 43 height 7
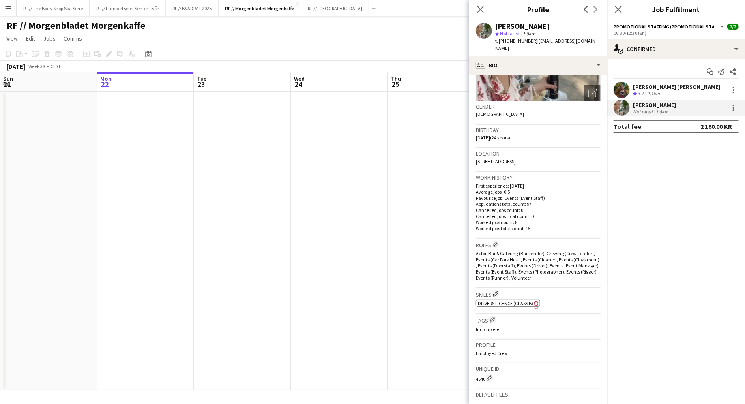
scroll to position [222, 0]
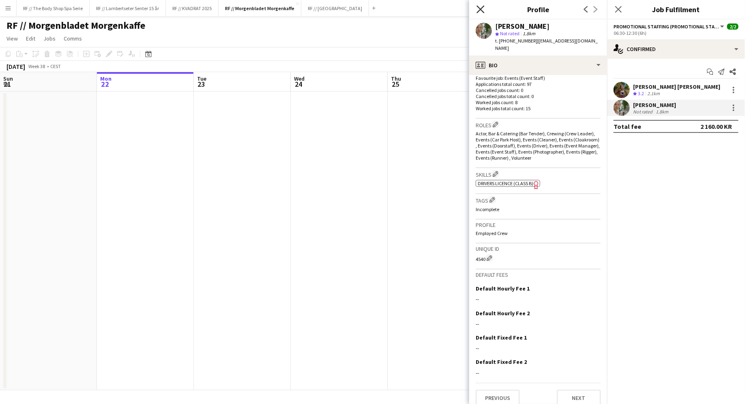
click at [479, 9] on icon "Close pop-in" at bounding box center [480, 9] width 8 height 8
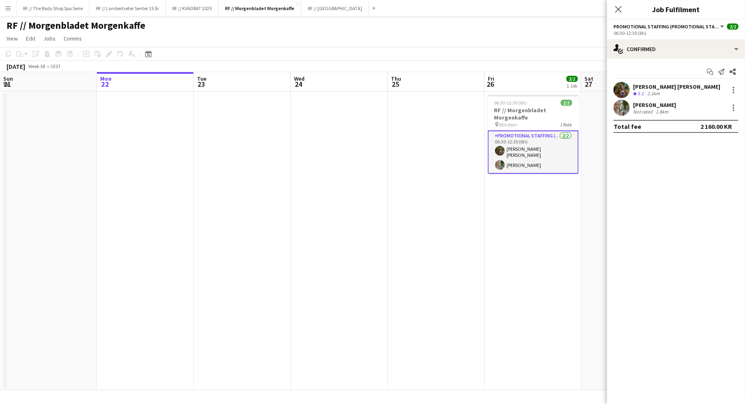
click at [502, 28] on div "RF // Morgenbladet Morgenkaffe" at bounding box center [372, 23] width 745 height 15
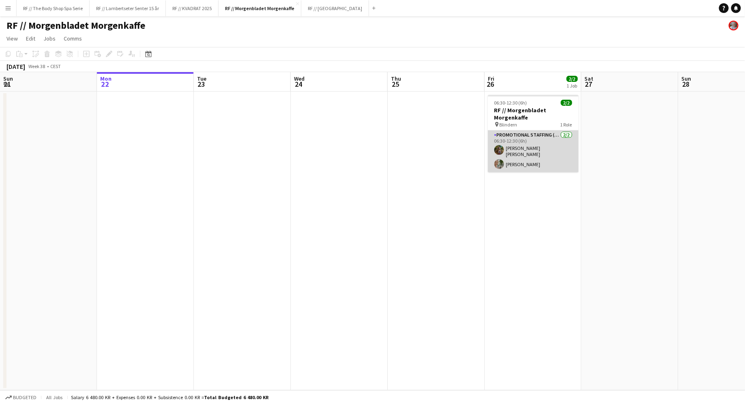
click at [535, 145] on app-card-role "Promotional Staffing (Promotional Staff) [DATE] 06:30-12:30 (6h) [PERSON_NAME] …" at bounding box center [533, 152] width 91 height 42
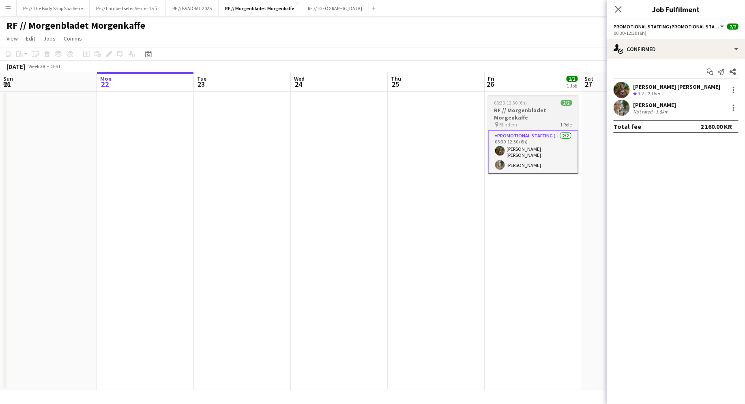
click at [527, 125] on div "pin Blindern 1 Role" at bounding box center [533, 124] width 91 height 6
click at [647, 31] on div "06:30-12:30 (6h)" at bounding box center [675, 33] width 125 height 6
click at [666, 31] on div "06:30-12:30 (6h)" at bounding box center [675, 33] width 125 height 6
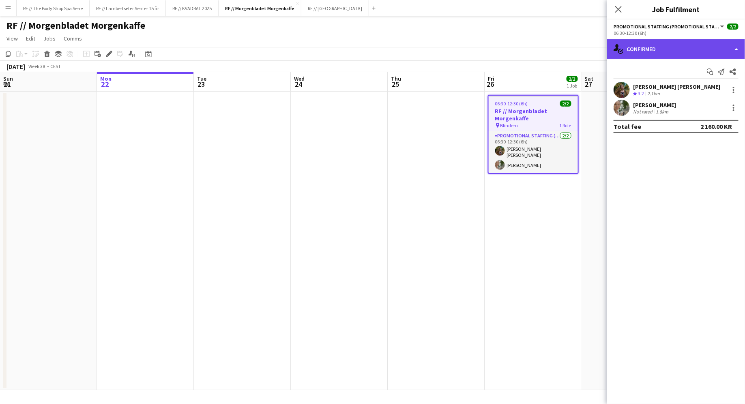
click at [672, 47] on div "single-neutral-actions-check-2 Confirmed" at bounding box center [676, 48] width 138 height 19
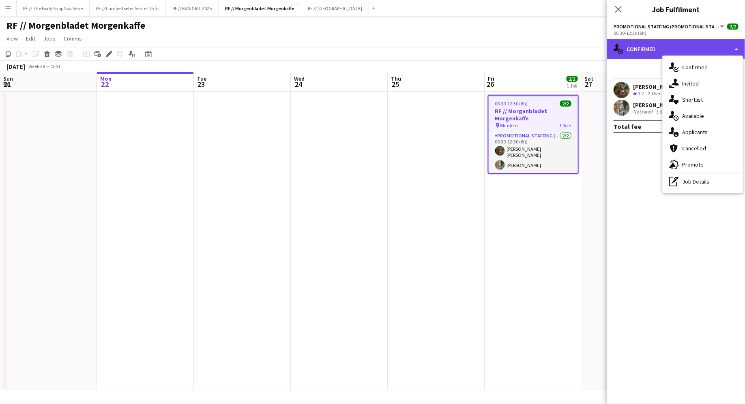
click at [671, 47] on div "single-neutral-actions-check-2 Confirmed" at bounding box center [676, 48] width 138 height 19
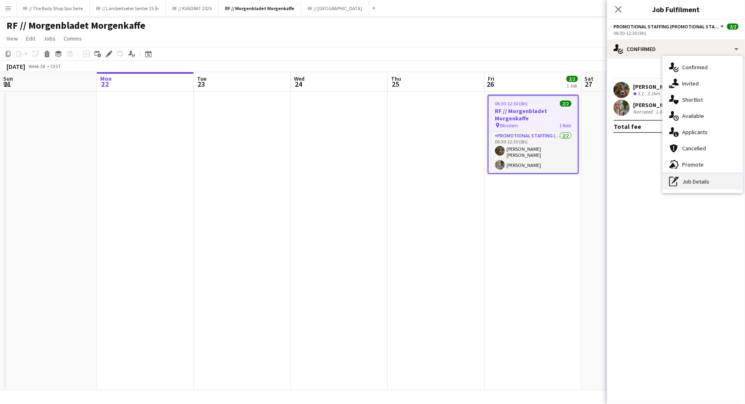
click at [709, 182] on div "pen-write Job Details" at bounding box center [702, 182] width 80 height 16
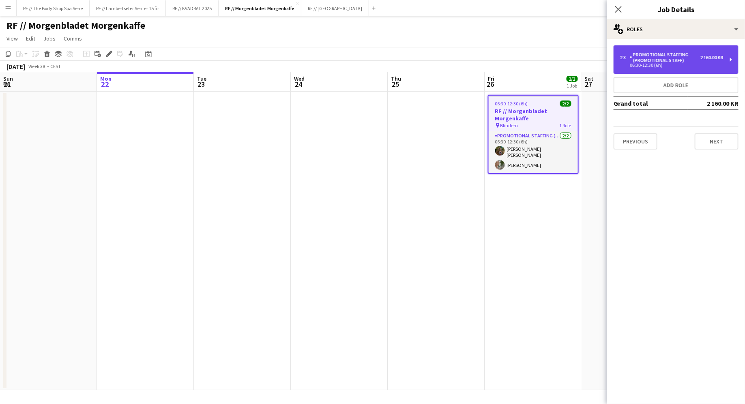
click at [647, 54] on div "Promotional Staffing (Promotional Staff)" at bounding box center [665, 57] width 71 height 11
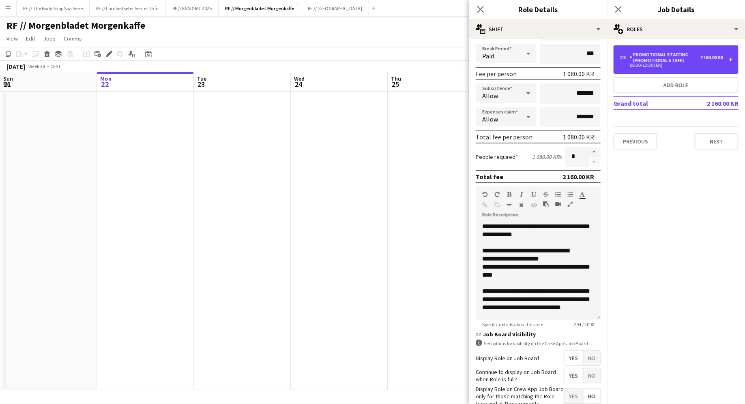
scroll to position [98, 0]
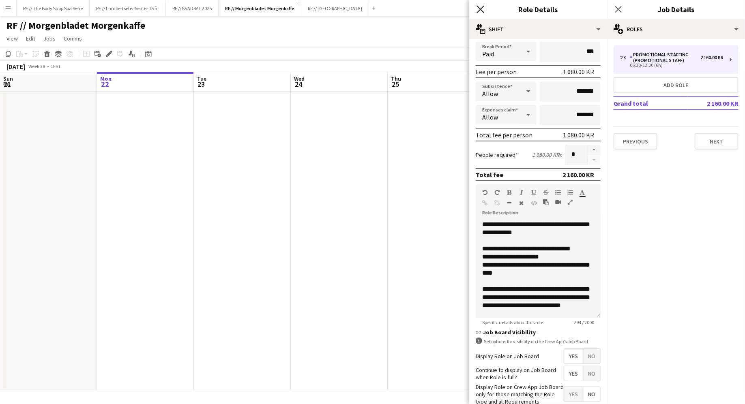
click at [481, 7] on icon "Close pop-in" at bounding box center [480, 9] width 8 height 8
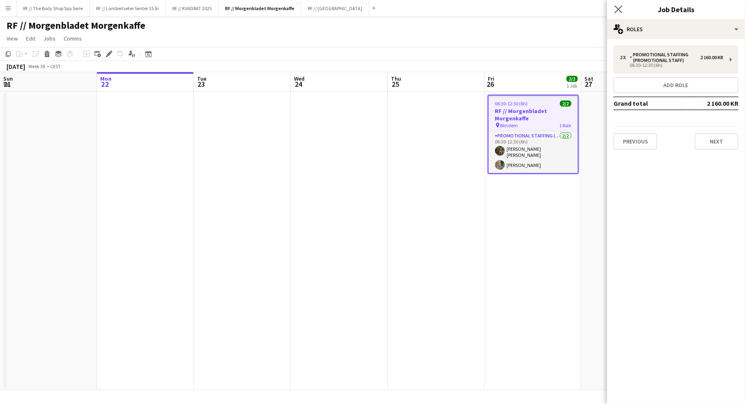
click at [617, 13] on app-icon "Close pop-in" at bounding box center [619, 10] width 12 height 12
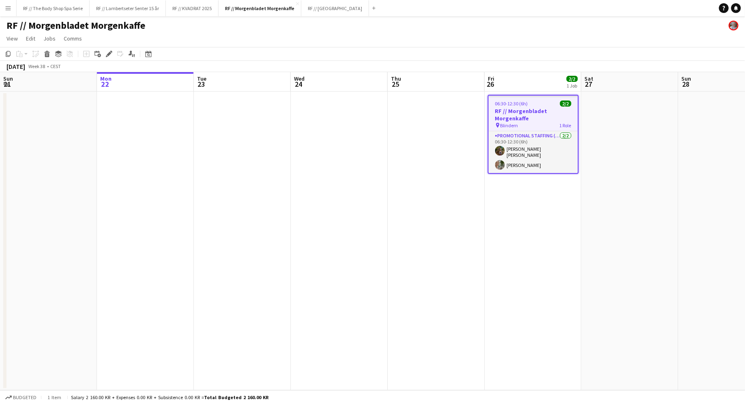
click at [432, 34] on app-page-menu "View Day view expanded Day view collapsed Month view Date picker Jump to [DATE]…" at bounding box center [372, 39] width 745 height 15
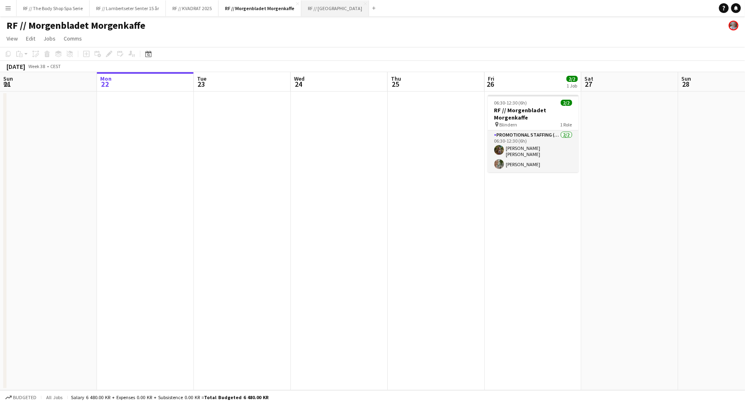
click at [335, 7] on button "RF // Fjordland Close" at bounding box center [335, 8] width 68 height 16
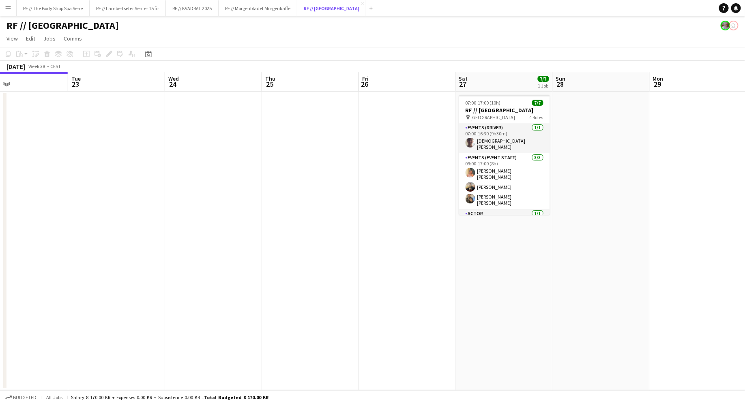
scroll to position [0, 320]
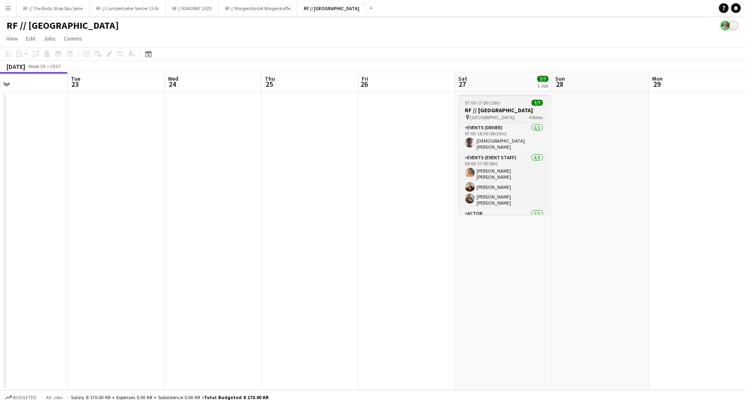
click at [501, 100] on div "07:00-17:00 (10h) 7/7" at bounding box center [504, 103] width 91 height 6
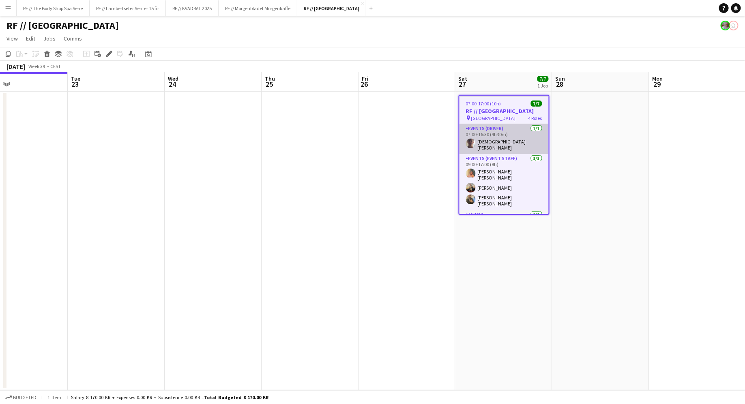
click at [511, 129] on app-card-role "Events (Driver) [DATE] 07:00-16:30 (9h30m) [DEMOGRAPHIC_DATA][PERSON_NAME]" at bounding box center [503, 139] width 89 height 30
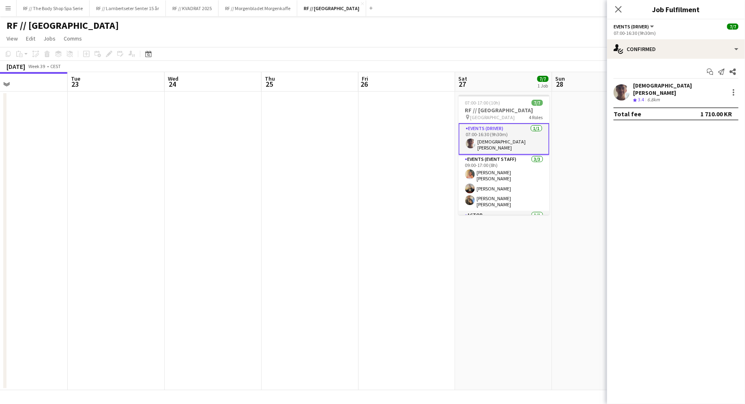
click at [633, 87] on div "[DEMOGRAPHIC_DATA][PERSON_NAME]" at bounding box center [679, 89] width 92 height 15
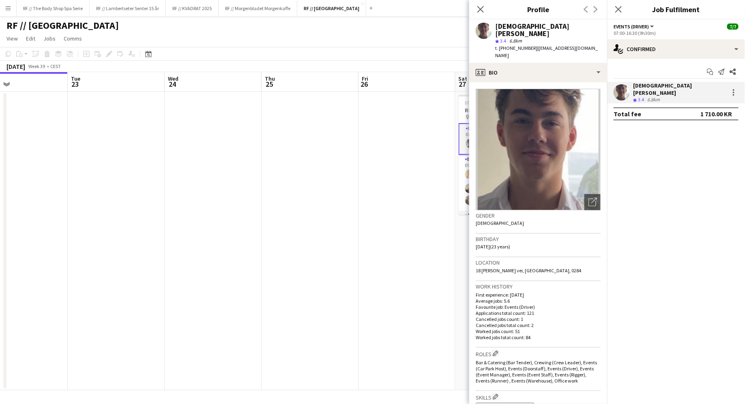
click at [523, 45] on span "t. [PHONE_NUMBER]" at bounding box center [516, 48] width 42 height 6
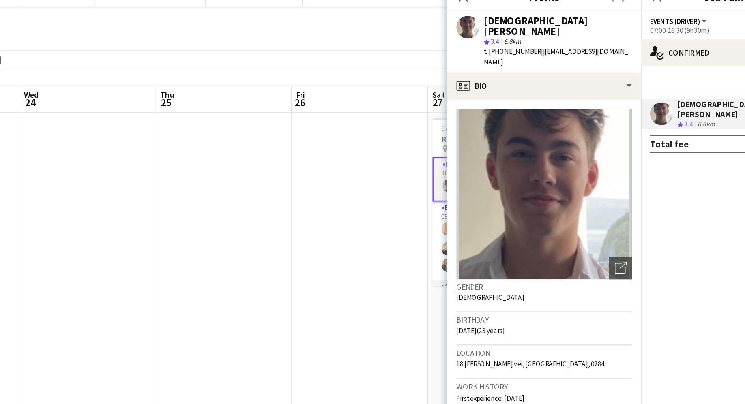
click at [523, 45] on span "t. [PHONE_NUMBER]" at bounding box center [516, 48] width 42 height 6
drag, startPoint x: 527, startPoint y: 42, endPoint x: 507, endPoint y: 41, distance: 20.7
click at [507, 45] on div "t. [PHONE_NUMBER] | [EMAIL_ADDRESS][DOMAIN_NAME]" at bounding box center [547, 52] width 105 height 15
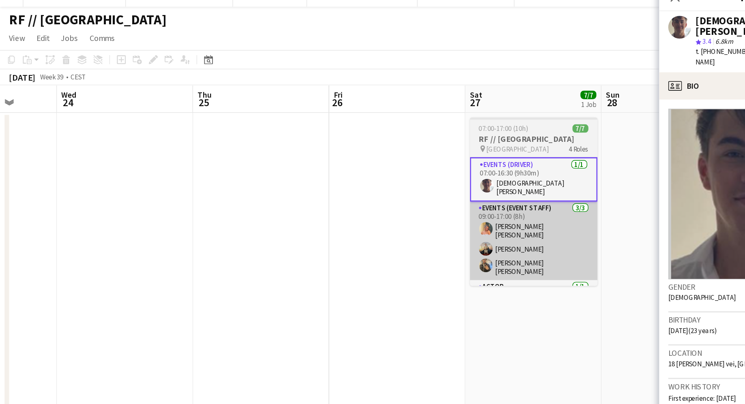
scroll to position [0, 249]
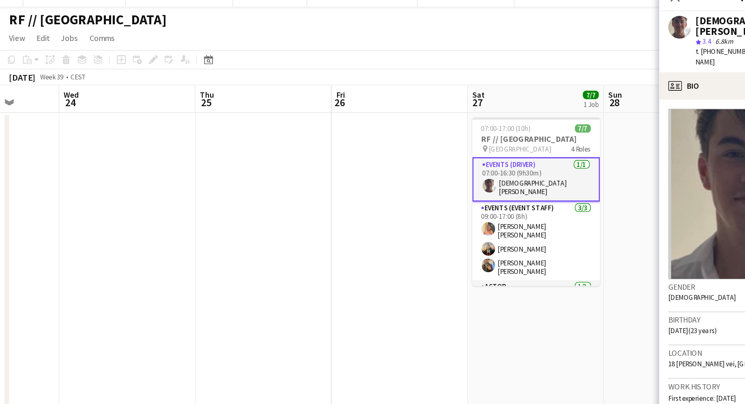
click at [509, 45] on span "t. [PHONE_NUMBER]" at bounding box center [516, 48] width 42 height 6
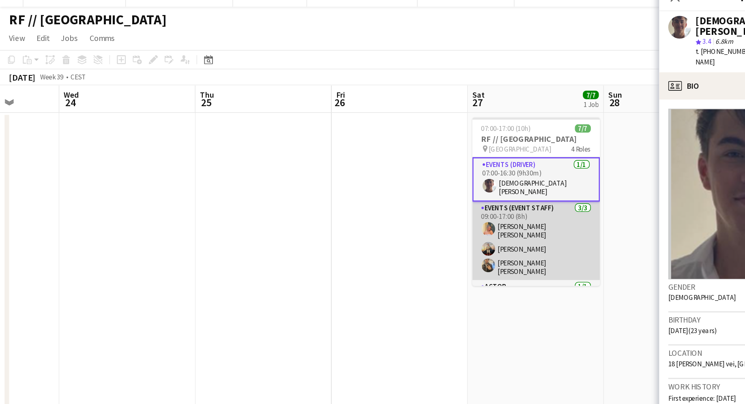
click at [380, 162] on app-card-role "Events (Event Staff) [DATE] 09:00-17:00 (8h) [PERSON_NAME] [PERSON_NAME] [PERSO…" at bounding box center [381, 183] width 91 height 56
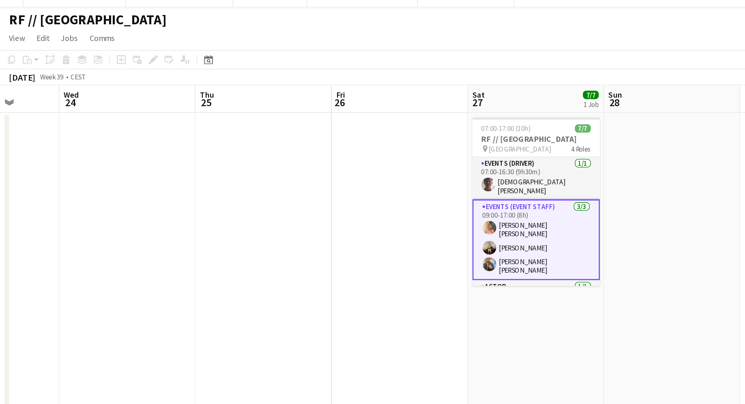
click at [386, 159] on app-card-role "Events (Event Staff) [DATE] 09:00-17:00 (8h) [PERSON_NAME] [PERSON_NAME] [PERSO…" at bounding box center [381, 182] width 91 height 58
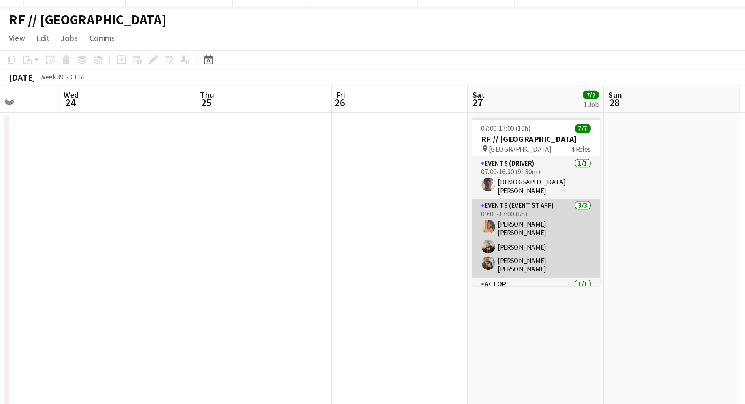
click at [375, 177] on app-card-role "Events (Event Staff) [DATE] 09:00-17:00 (8h) [PERSON_NAME] [PERSON_NAME] [PERSO…" at bounding box center [381, 181] width 91 height 56
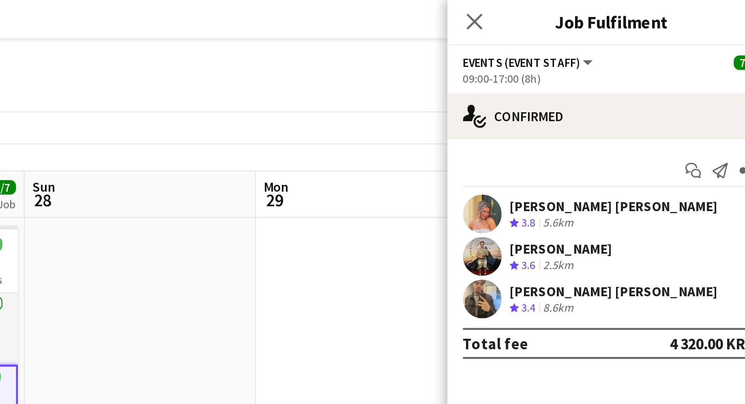
click at [663, 92] on div "Crew rating 3.8 5.6km" at bounding box center [676, 93] width 87 height 7
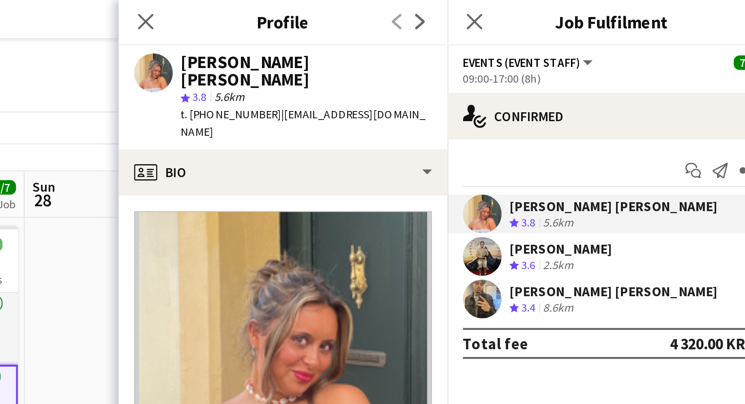
drag, startPoint x: 525, startPoint y: 41, endPoint x: 506, endPoint y: 41, distance: 18.6
click at [506, 45] on span "t. [PHONE_NUMBER]" at bounding box center [516, 48] width 42 height 6
click at [639, 105] on div "[PERSON_NAME]" at bounding box center [654, 104] width 43 height 7
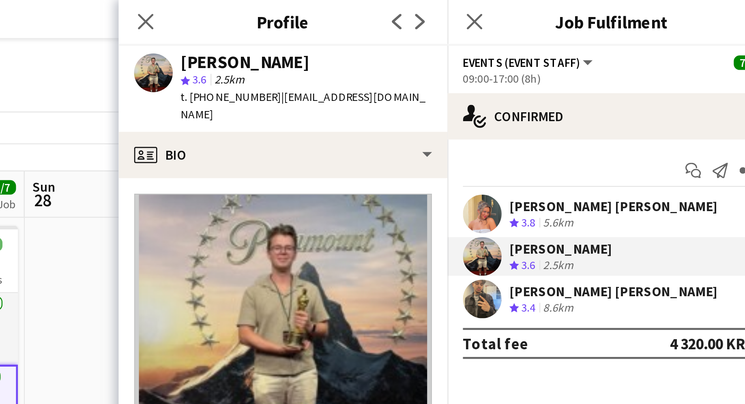
drag, startPoint x: 525, startPoint y: 41, endPoint x: 506, endPoint y: 41, distance: 19.5
click at [506, 41] on span "t. [PHONE_NUMBER]" at bounding box center [516, 41] width 42 height 6
click at [658, 123] on div "[PERSON_NAME] [PERSON_NAME]" at bounding box center [676, 122] width 87 height 7
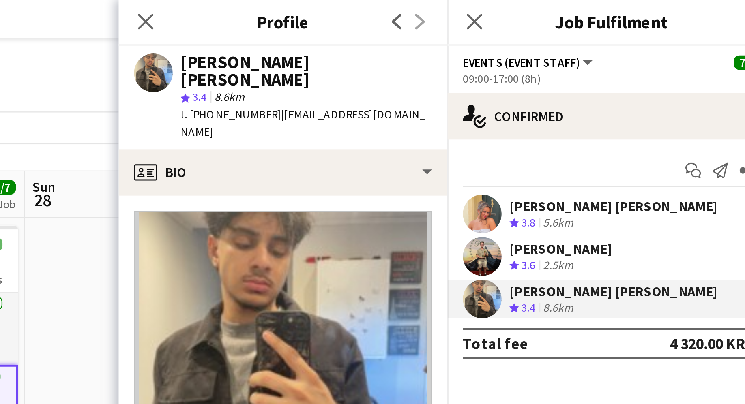
drag, startPoint x: 525, startPoint y: 41, endPoint x: 506, endPoint y: 41, distance: 19.5
click at [506, 45] on span "t. [PHONE_NUMBER]" at bounding box center [516, 48] width 42 height 6
click at [518, 45] on span "t. [PHONE_NUMBER]" at bounding box center [516, 48] width 42 height 6
drag, startPoint x: 526, startPoint y: 41, endPoint x: 506, endPoint y: 42, distance: 19.9
click at [506, 45] on span "t. [PHONE_NUMBER]" at bounding box center [516, 48] width 42 height 6
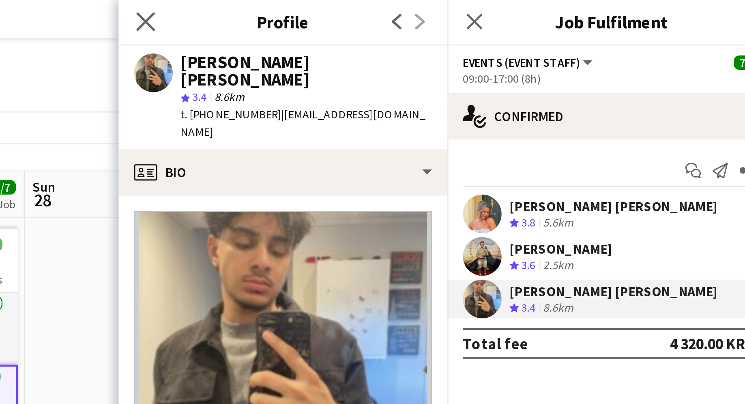
click at [480, 13] on app-icon "Close pop-in" at bounding box center [481, 10] width 12 height 12
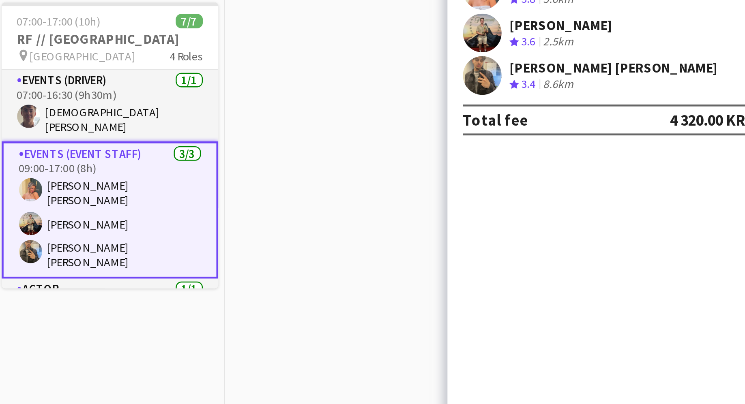
scroll to position [0, 165]
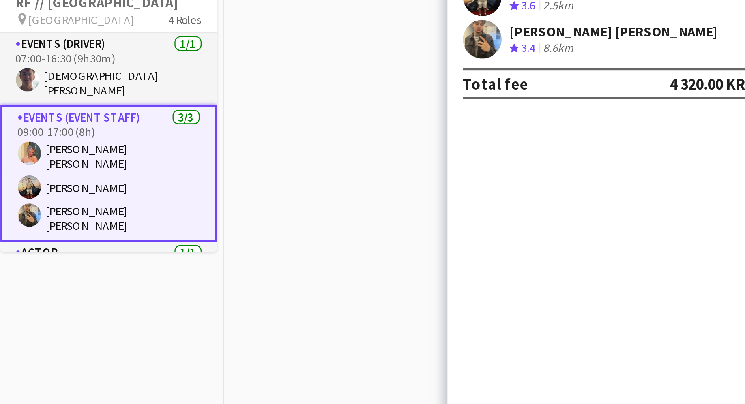
click at [469, 216] on app-date-cell "07:00-17:00 (10h) 7/7 RF // [GEOGRAPHIC_DATA] pin Østbanehallen 4 Roles Events …" at bounding box center [464, 241] width 97 height 299
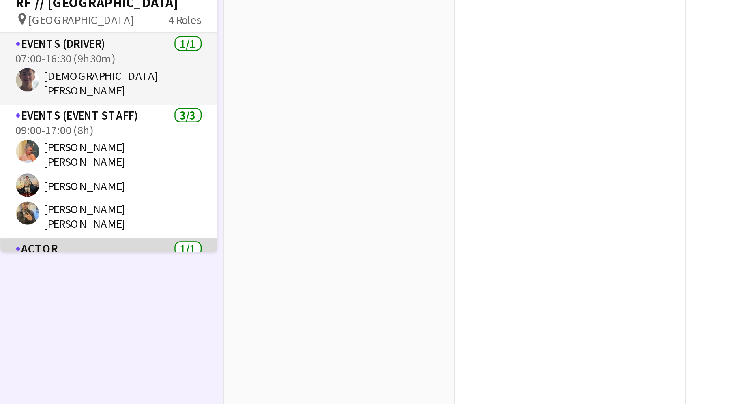
click at [469, 212] on app-card-role "Actor [DATE] 12:30-16:00 (3h30m) [PERSON_NAME]" at bounding box center [465, 223] width 91 height 28
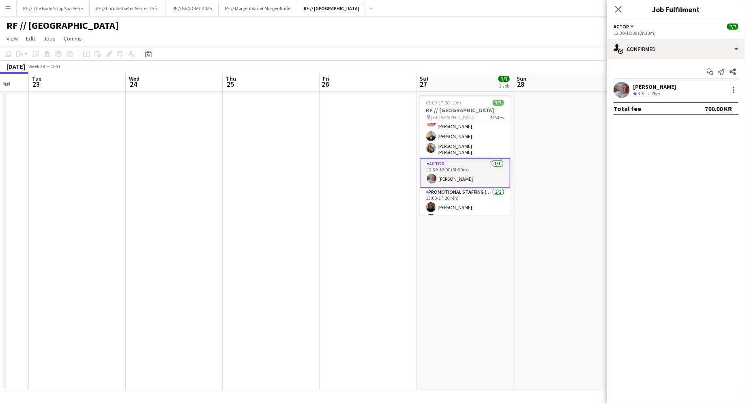
scroll to position [55, 0]
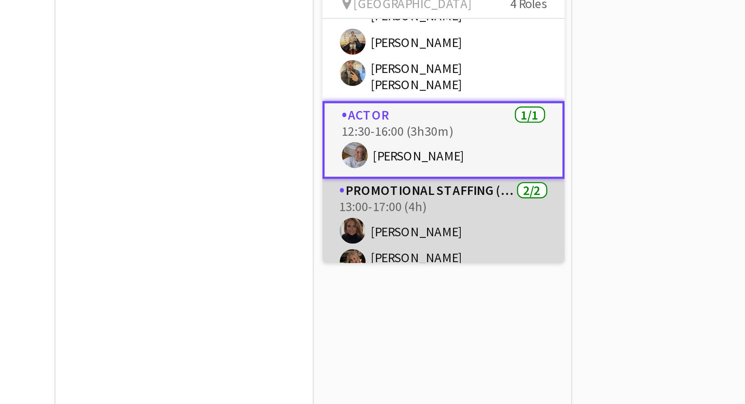
click at [478, 186] on app-card-role "Promotional Staffing (Sampling Staff) [DATE] 13:00-17:00 (4h) Hella [DEMOGRAPHI…" at bounding box center [465, 204] width 91 height 42
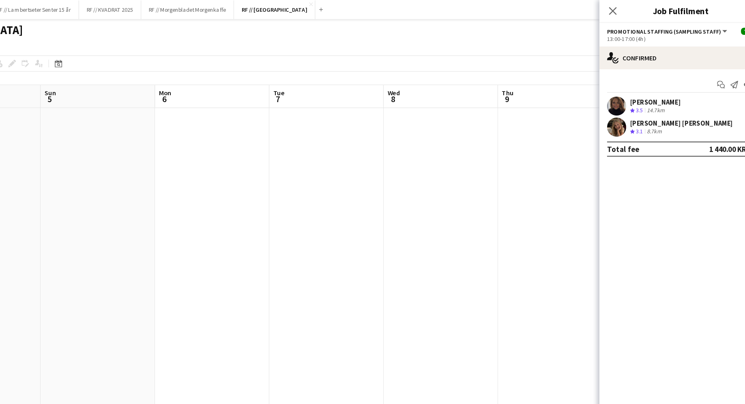
scroll to position [0, 269]
click at [655, 84] on div "[PERSON_NAME]" at bounding box center [654, 86] width 43 height 7
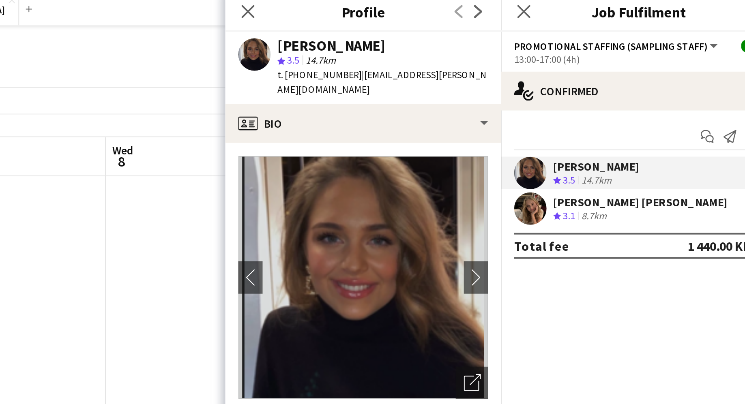
drag, startPoint x: 525, startPoint y: 42, endPoint x: 507, endPoint y: 43, distance: 18.3
click at [507, 43] on span "t. [PHONE_NUMBER]" at bounding box center [516, 41] width 42 height 6
click at [663, 100] on div "[PERSON_NAME] [PERSON_NAME] Crew rating 3.1 8.7km" at bounding box center [676, 108] width 138 height 16
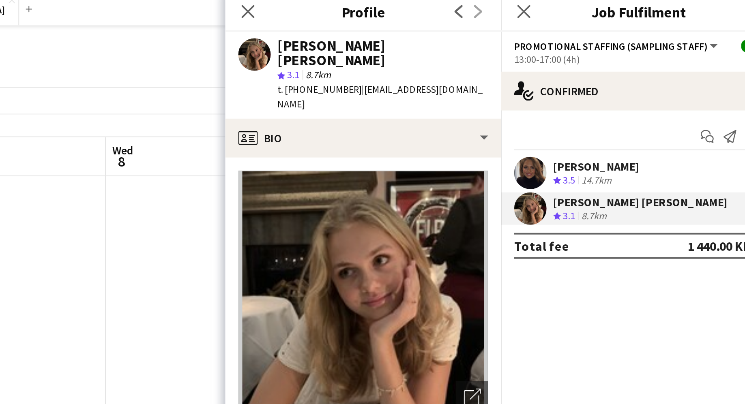
drag, startPoint x: 526, startPoint y: 41, endPoint x: 506, endPoint y: 42, distance: 19.9
click at [506, 45] on span "t. [PHONE_NUMBER]" at bounding box center [516, 48] width 42 height 6
click at [482, 10] on icon "Close pop-in" at bounding box center [480, 9] width 8 height 8
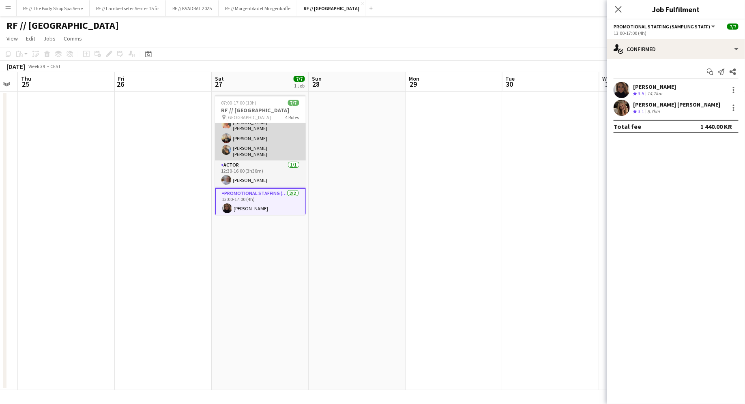
scroll to position [55, 0]
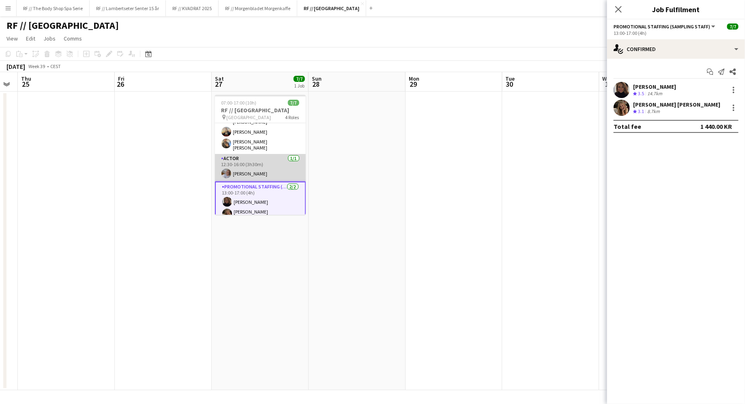
click at [266, 160] on app-card-role "Actor [DATE] 12:30-16:00 (3h30m) [PERSON_NAME]" at bounding box center [260, 168] width 91 height 28
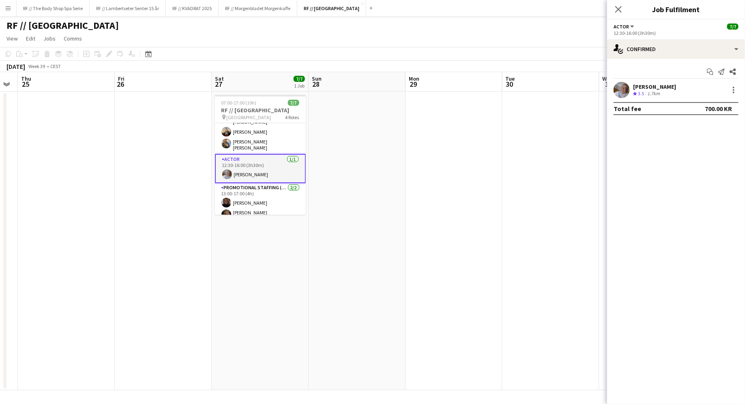
click at [654, 148] on mat-expansion-panel "check Confirmed Start chat Send notification Share [PERSON_NAME] Crew rating 3.…" at bounding box center [676, 231] width 138 height 345
click at [666, 47] on div "single-neutral-actions-check-2 Confirmed" at bounding box center [676, 48] width 138 height 19
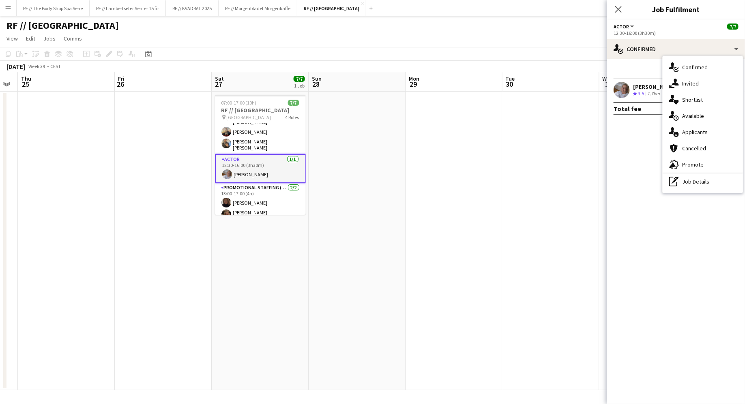
click at [637, 198] on mat-expansion-panel "check Confirmed Start chat Send notification Share [PERSON_NAME] Crew rating 3.…" at bounding box center [676, 231] width 138 height 345
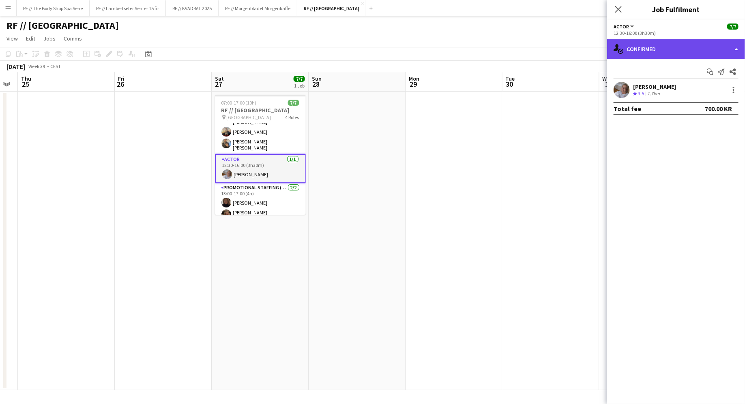
click at [654, 44] on div "single-neutral-actions-check-2 Confirmed" at bounding box center [676, 48] width 138 height 19
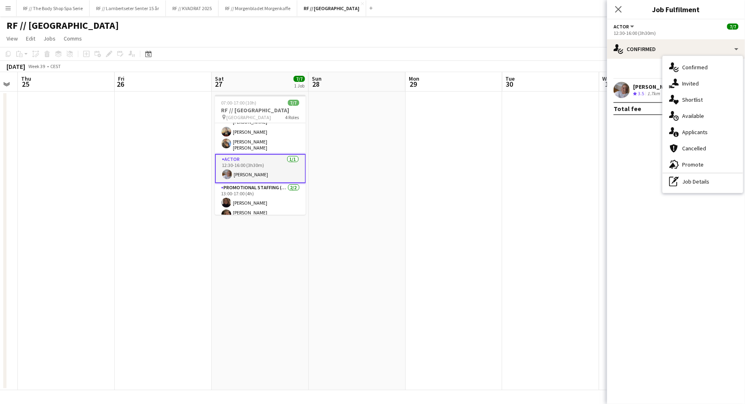
click at [641, 66] on div "Start chat Send notification Share" at bounding box center [675, 71] width 125 height 13
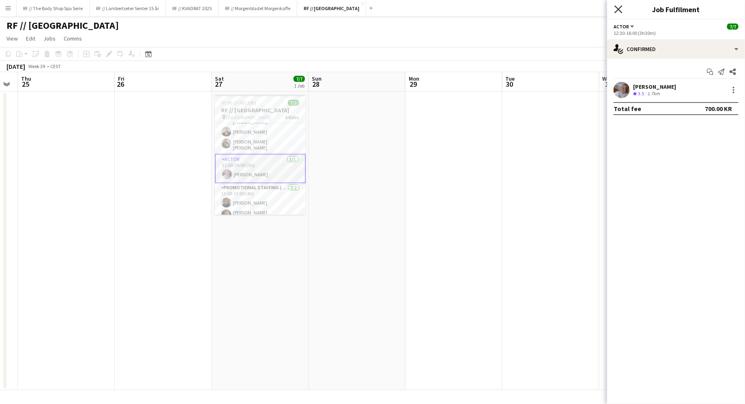
click at [619, 7] on icon "Close pop-in" at bounding box center [618, 9] width 8 height 8
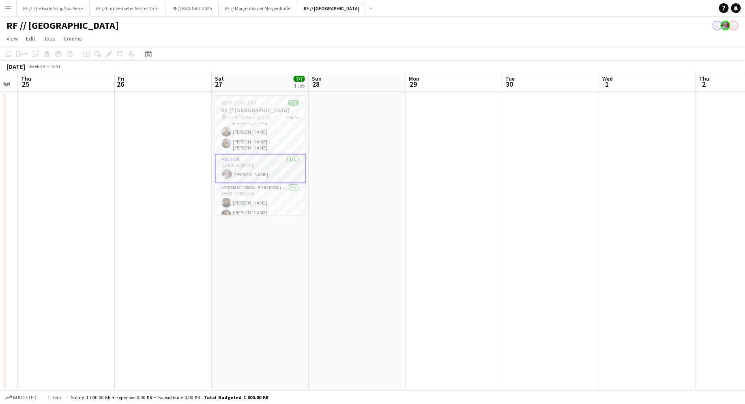
click at [429, 159] on app-date-cell at bounding box center [453, 241] width 97 height 299
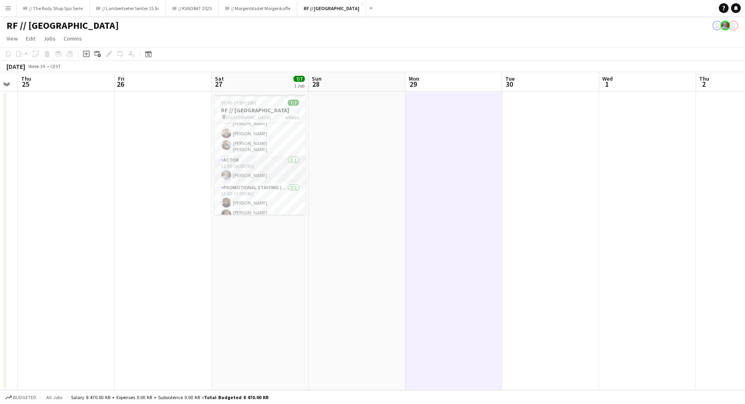
click at [290, 283] on app-date-cell "07:00-17:00 (10h) 7/7 RF // [GEOGRAPHIC_DATA] pin Østbanehallen 4 Roles Events …" at bounding box center [260, 241] width 97 height 299
